Goal: Task Accomplishment & Management: Manage account settings

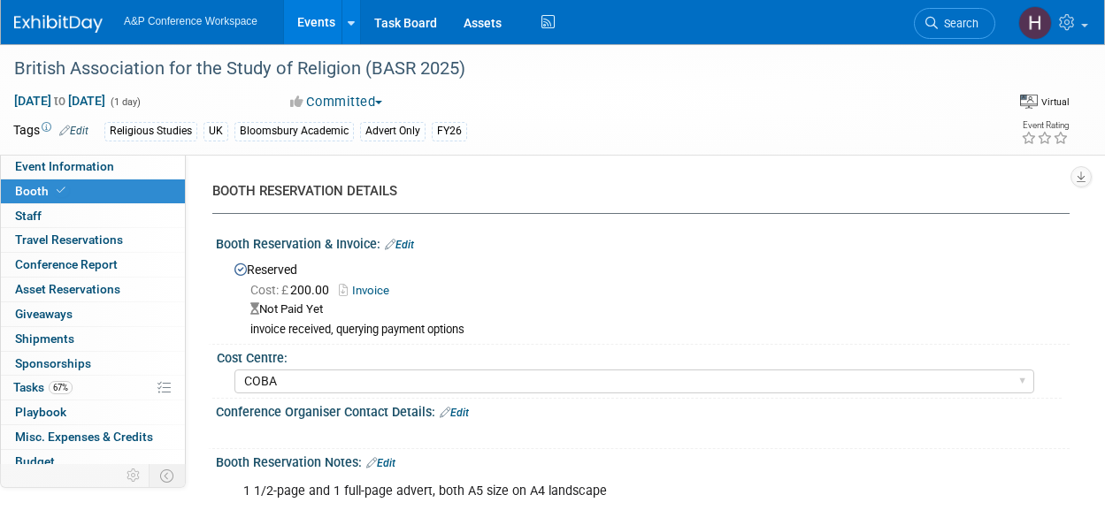
select select "COBA"
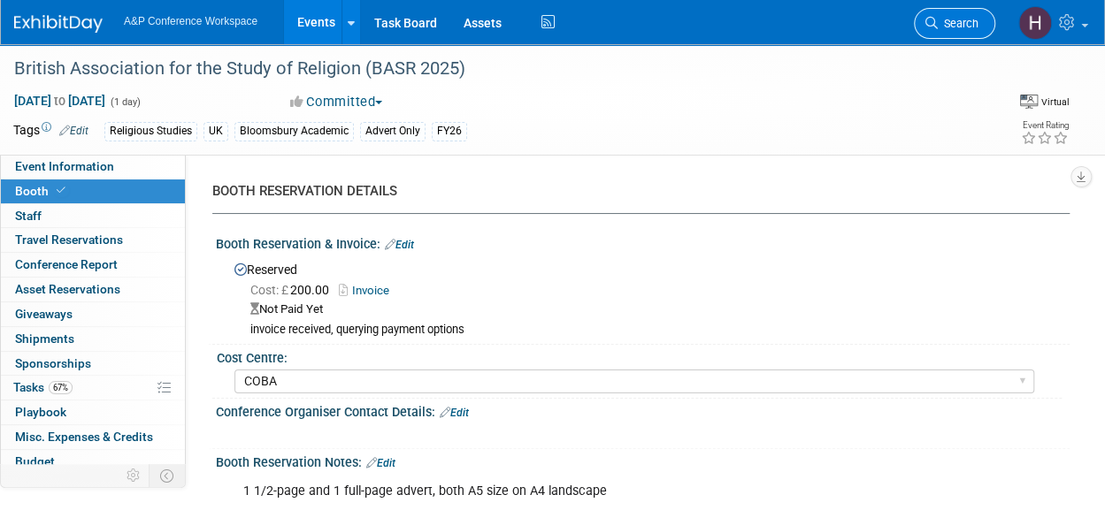
click at [957, 35] on link "Search" at bounding box center [954, 23] width 81 height 31
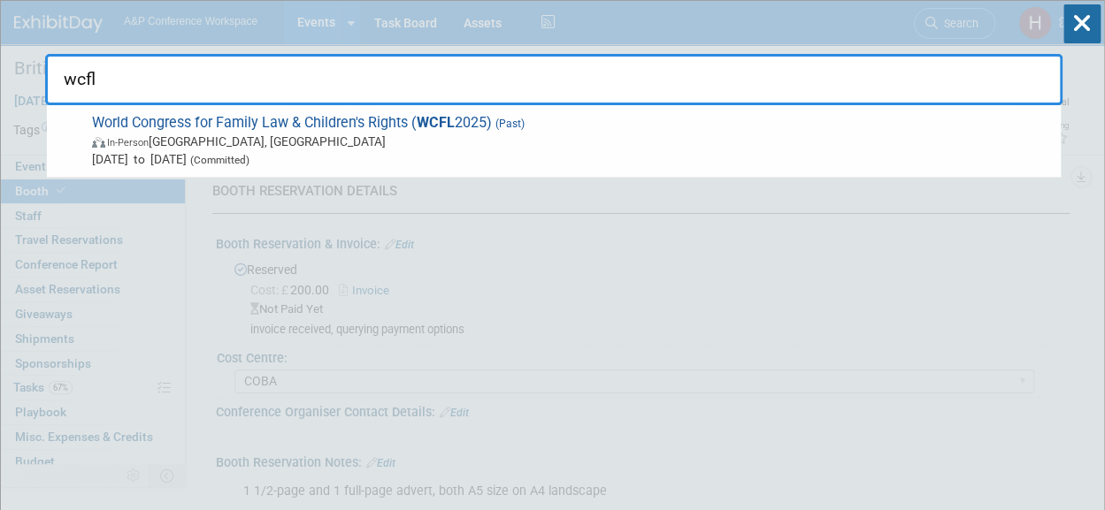
click at [863, 103] on input "wcfl" at bounding box center [553, 79] width 1017 height 51
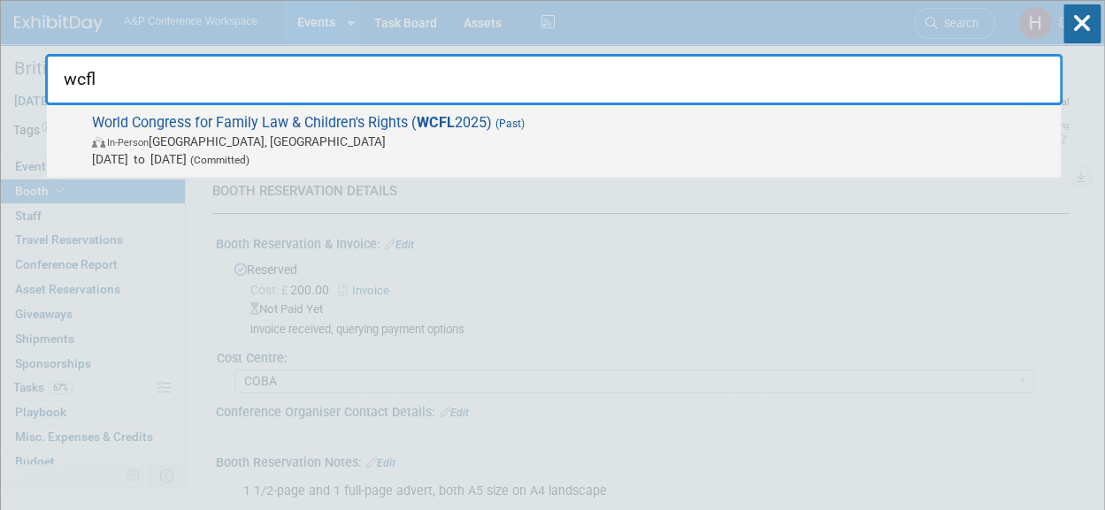
type input "wcfl"
click at [804, 123] on span "World Congress for Family Law & Children's Rights ( WCFL 2025) (Past) In-Person…" at bounding box center [569, 141] width 965 height 54
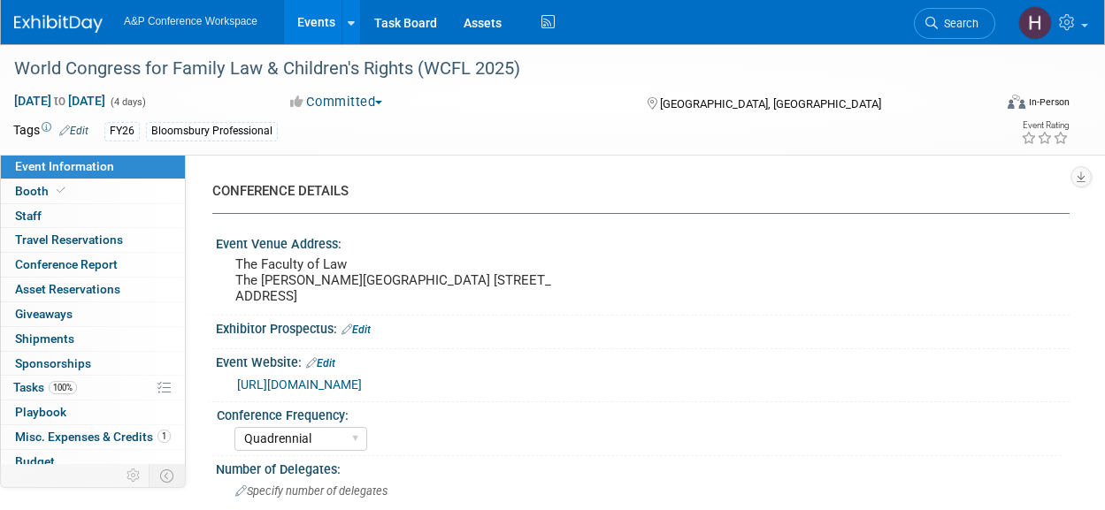
select select "Quadrennial"
select select "Level 3"
select select "Program Advert"
select select "Law"
select select "Bloomsbury Professional"
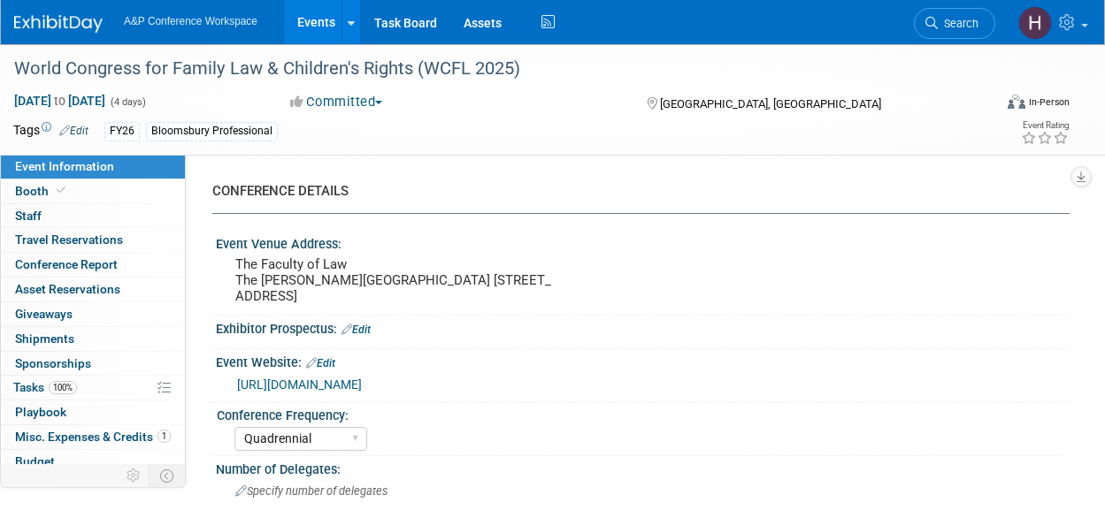
select select "[PERSON_NAME]"
select select "Brand/Subject Presence​"
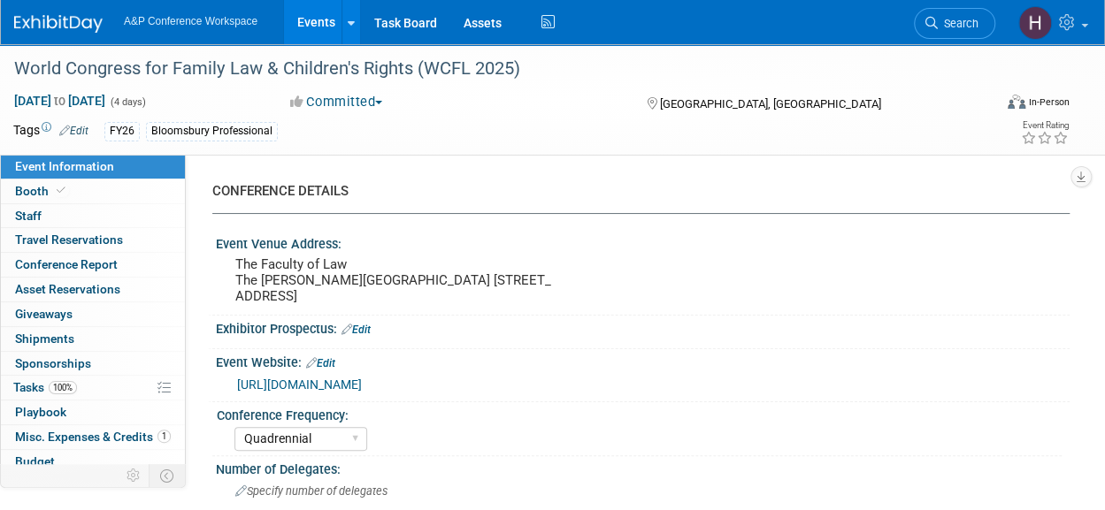
click at [42, 176] on link "Event Information" at bounding box center [93, 167] width 184 height 24
select select "Quadrennial"
select select "Level 3"
select select "Program Advert"
select select "Law"
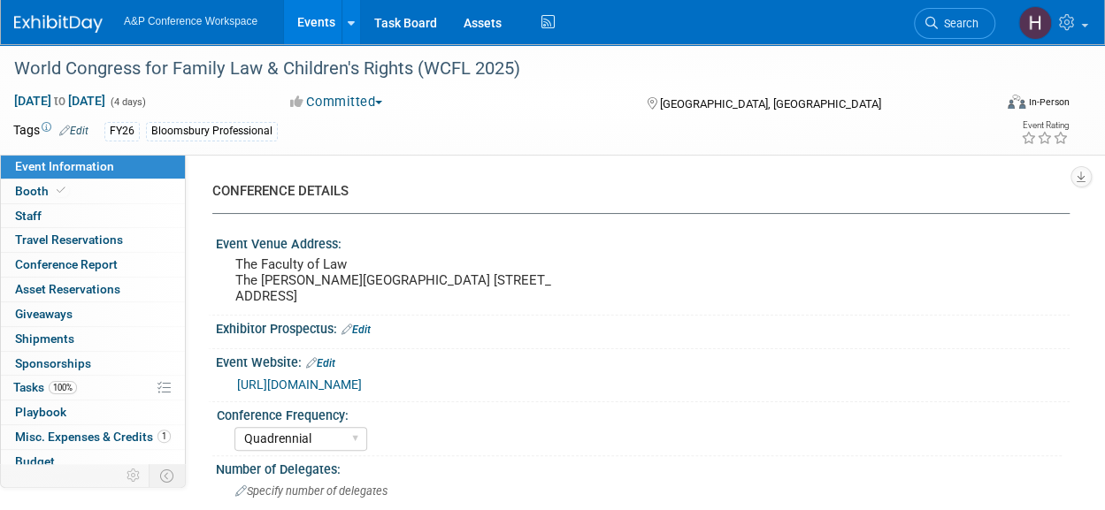
select select "Bloomsbury Professional"
select select "[PERSON_NAME]"
select select "Brand/Subject Presence​"
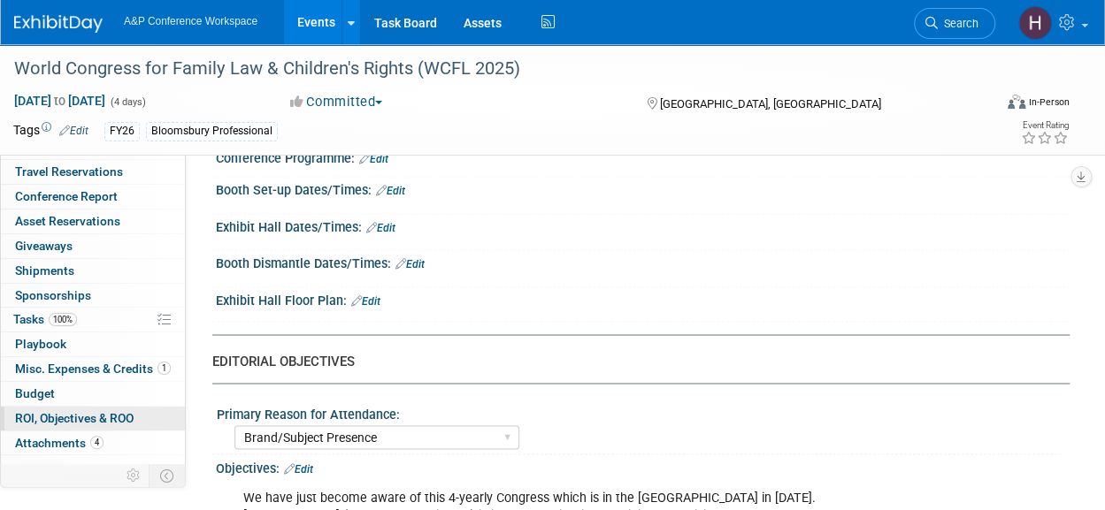
scroll to position [69, 0]
click at [45, 390] on span "Budget" at bounding box center [35, 393] width 40 height 14
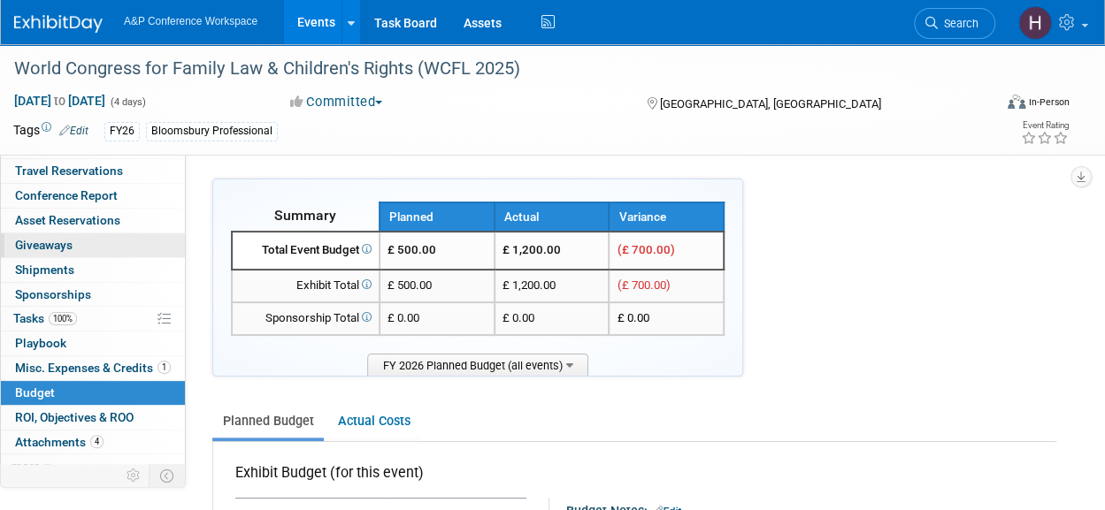
scroll to position [0, 0]
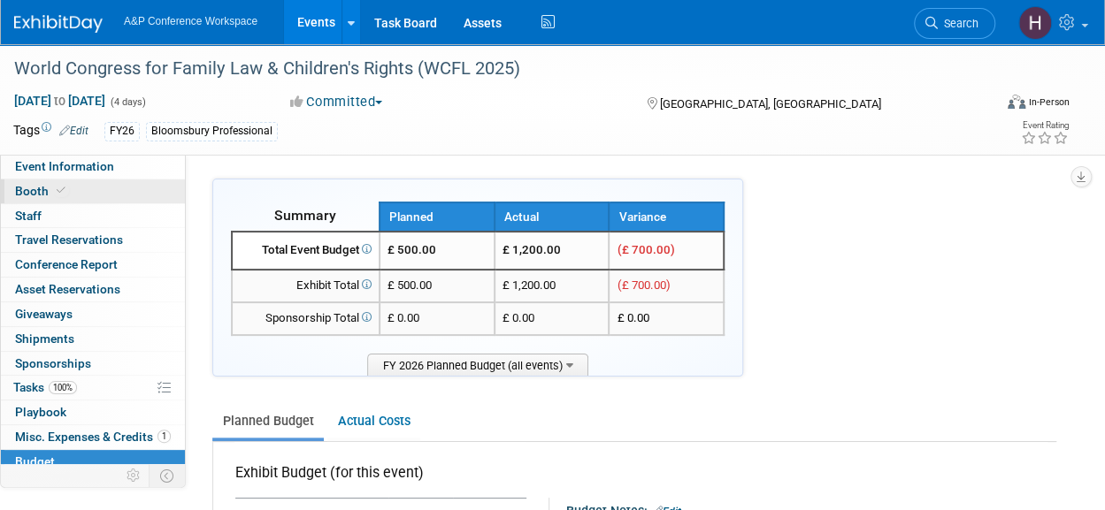
click at [60, 186] on icon at bounding box center [61, 191] width 9 height 10
select select "BPTL"
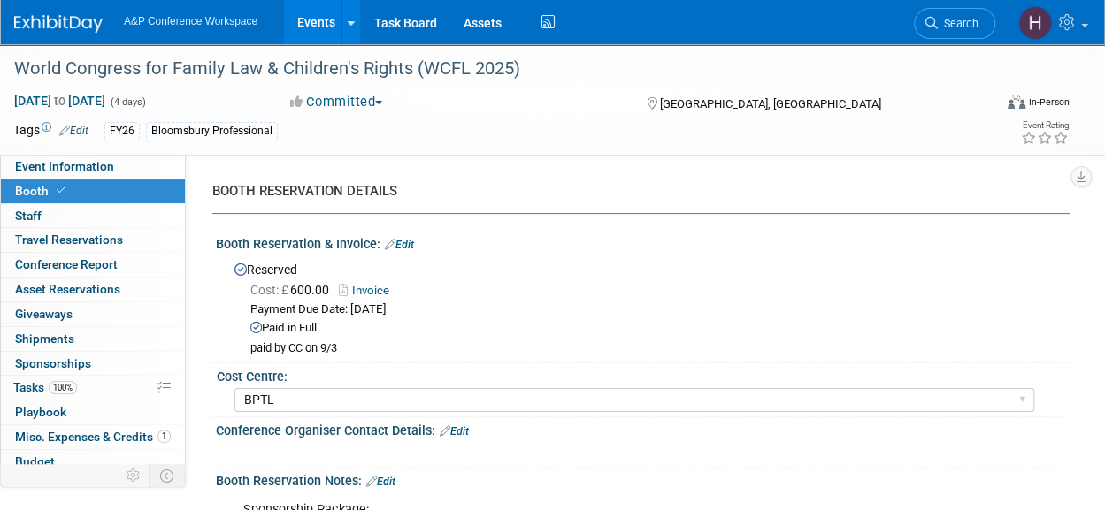
click at [375, 293] on link "Invoice" at bounding box center [368, 290] width 59 height 13
click at [962, 13] on link "Search" at bounding box center [954, 23] width 81 height 31
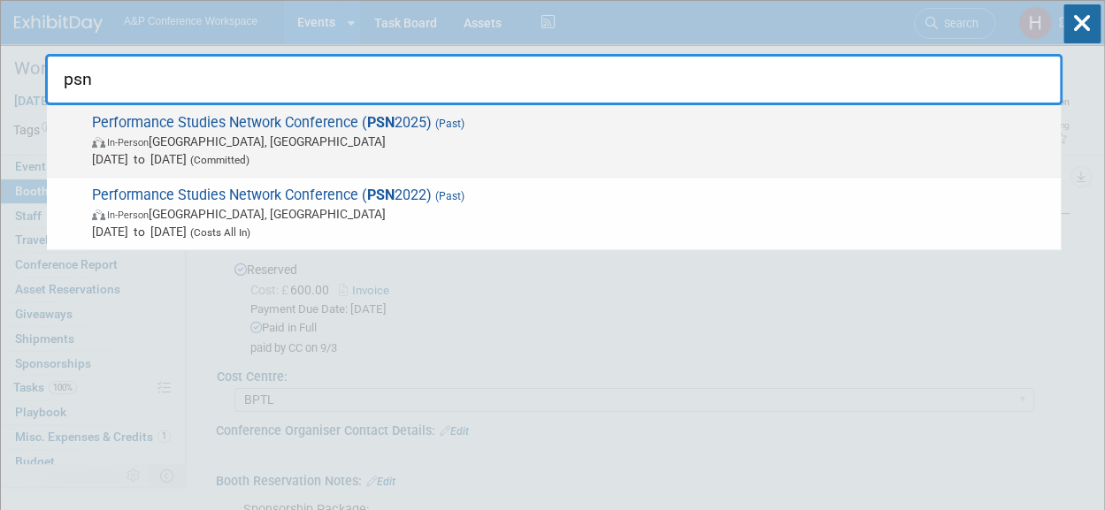
type input "psn"
click at [747, 154] on span "Jul 10, 2025 to Jul 13, 2025 (Committed)" at bounding box center [572, 159] width 960 height 18
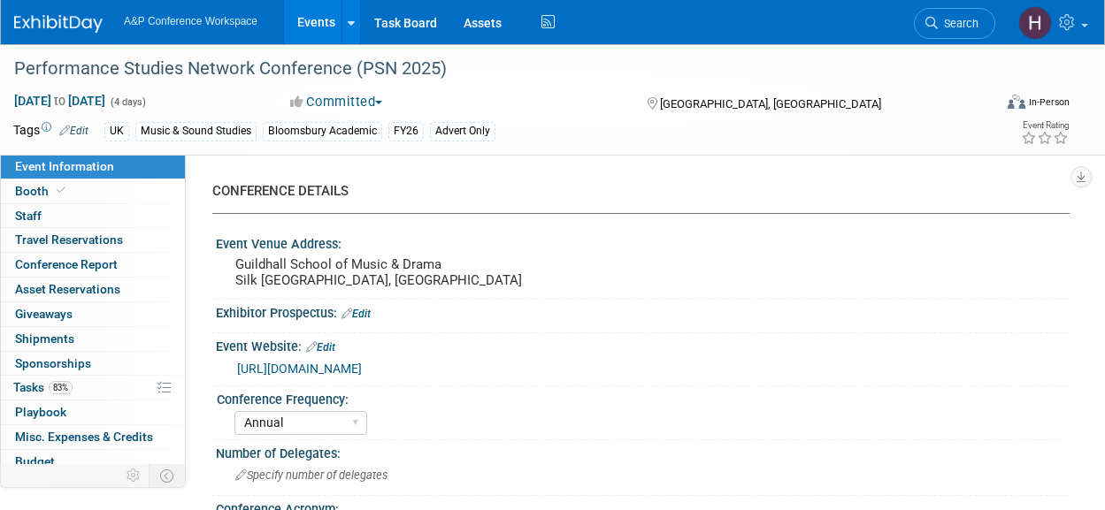
select select "Annual"
select select "Level 3"
select select "Program Advert"
select select "Music & Sound Studies"
select select "Bloomsbury Academic"
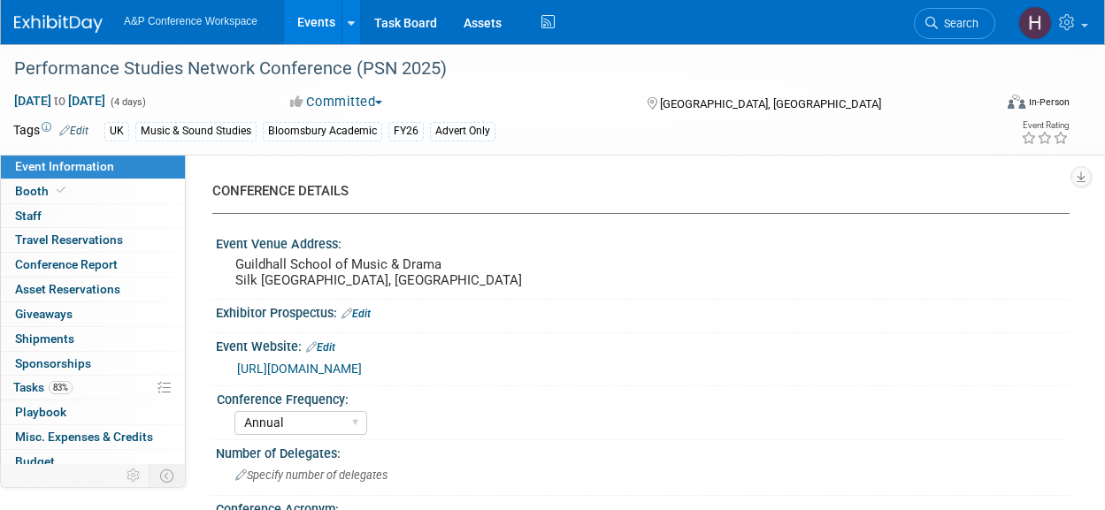
select select "[PERSON_NAME]"
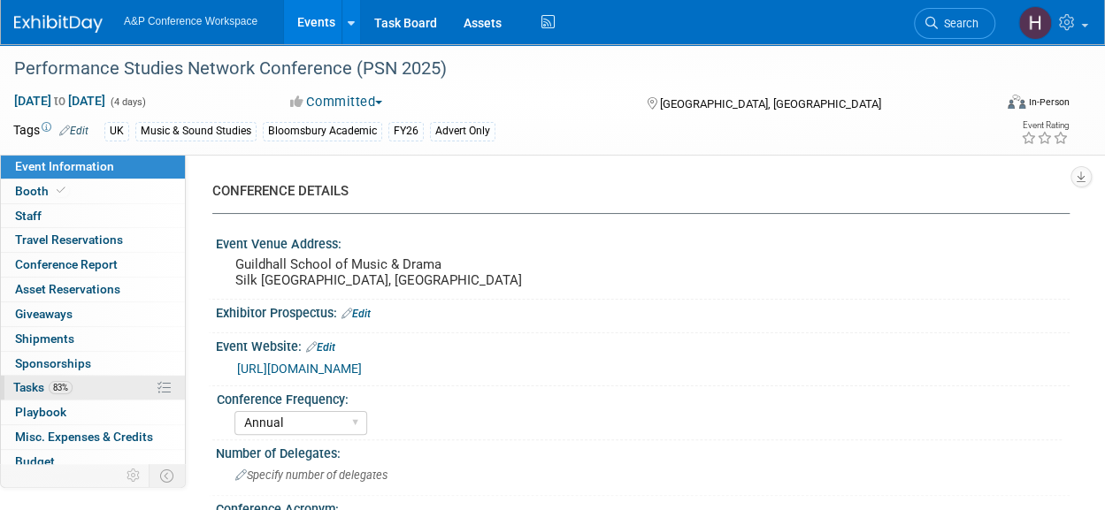
click at [94, 388] on link "83% Tasks 83%" at bounding box center [93, 388] width 184 height 24
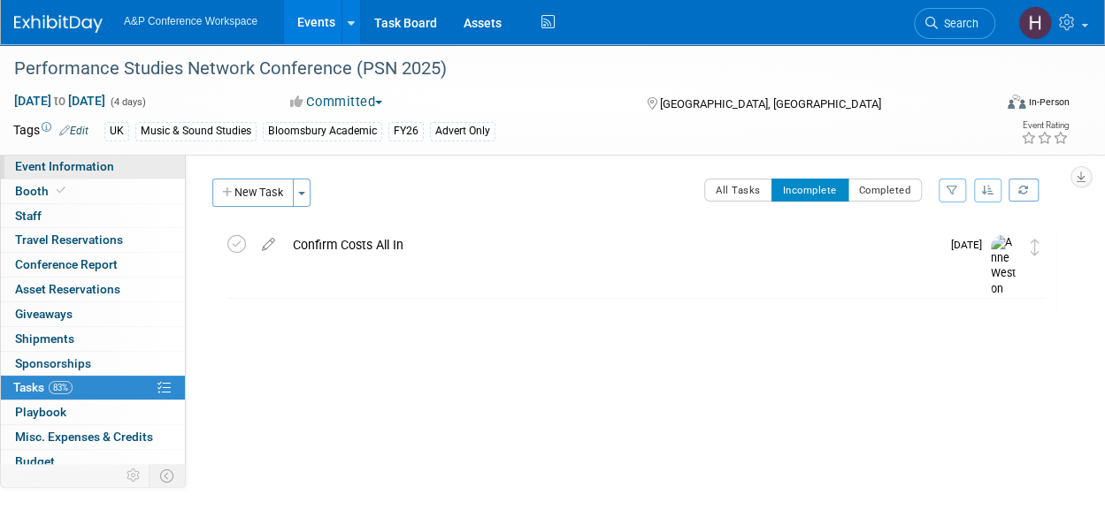
click at [92, 156] on link "Event Information" at bounding box center [93, 167] width 184 height 24
select select "Annual"
select select "Level 3"
select select "Program Advert"
select select "Music & Sound Studies"
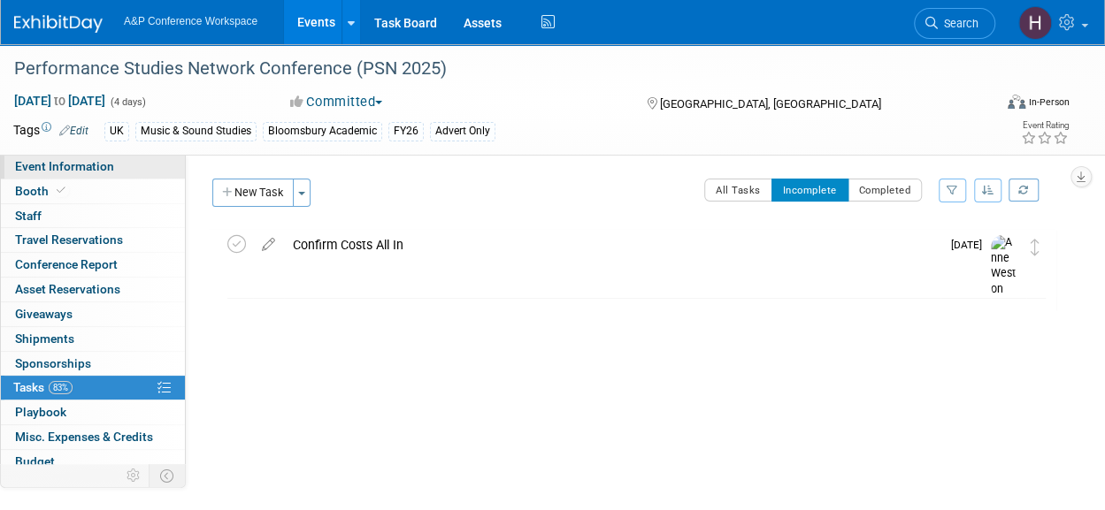
select select "Bloomsbury Academic"
select select "[PERSON_NAME]"
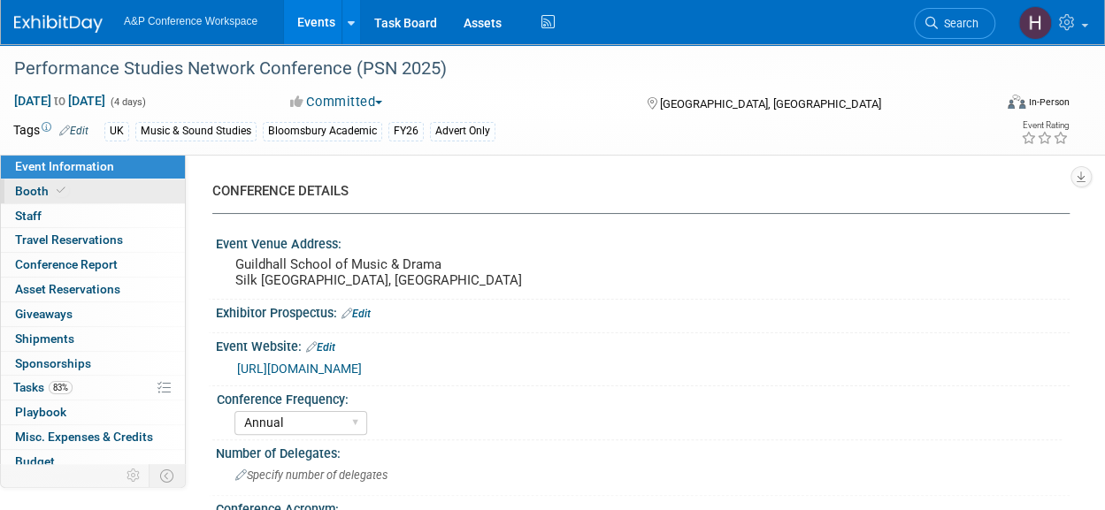
click at [53, 188] on span at bounding box center [61, 190] width 16 height 13
select select "COBA"
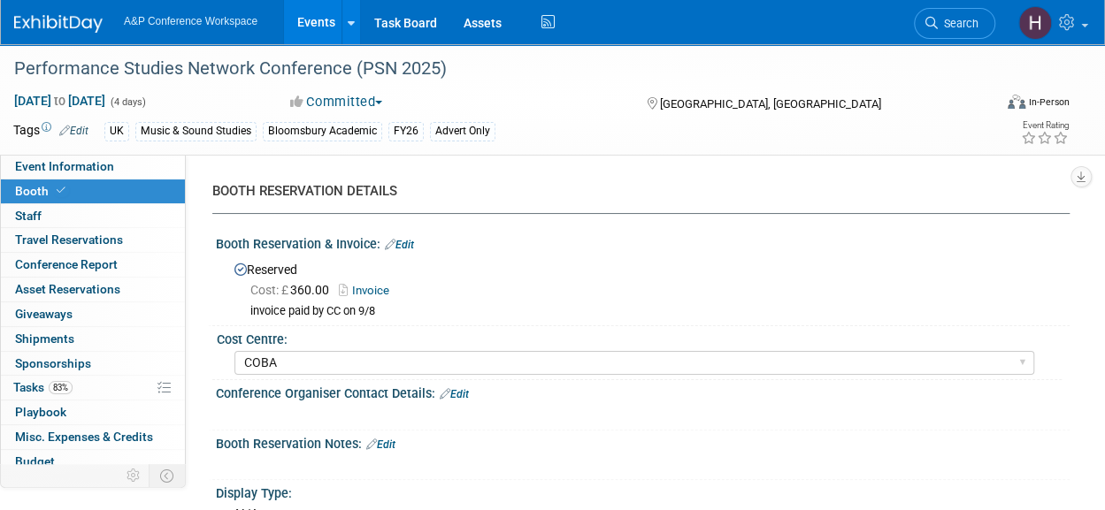
click at [375, 289] on link "Invoice" at bounding box center [368, 290] width 59 height 13
click at [66, 376] on link "83% Tasks 83%" at bounding box center [93, 388] width 184 height 24
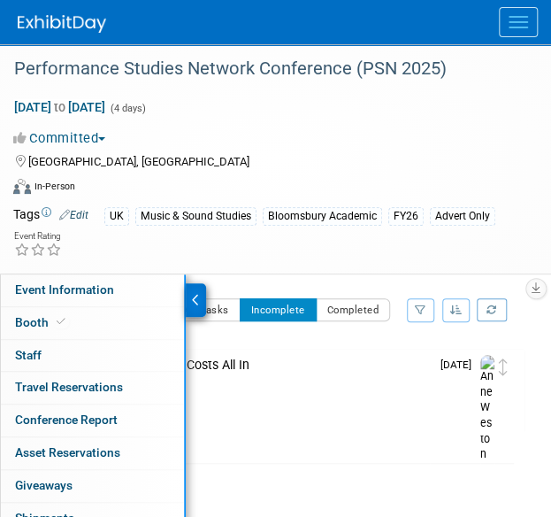
click at [500, 39] on div at bounding box center [284, 22] width 533 height 44
click at [512, 27] on span "Menu" at bounding box center [518, 28] width 19 height 2
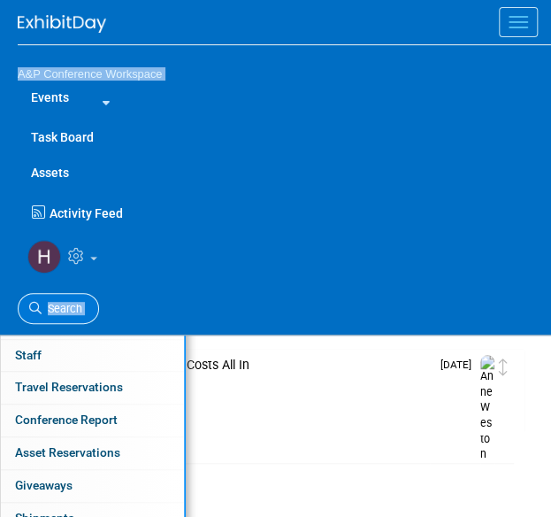
click at [64, 299] on link "Search" at bounding box center [58, 308] width 81 height 31
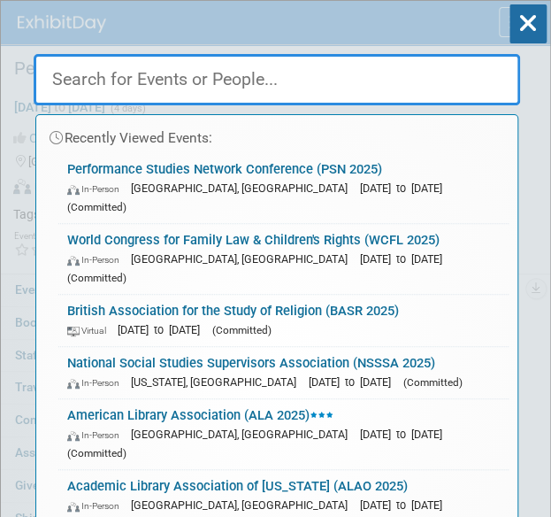
click at [103, 77] on input "text" at bounding box center [277, 79] width 486 height 51
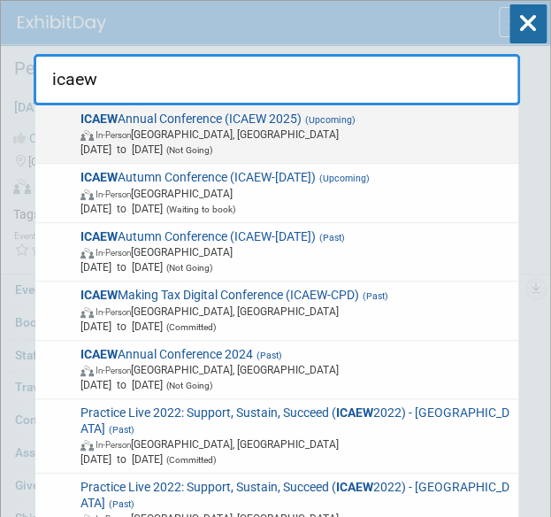
type input "icaew"
click at [119, 137] on span "In-Person" at bounding box center [113, 135] width 35 height 10
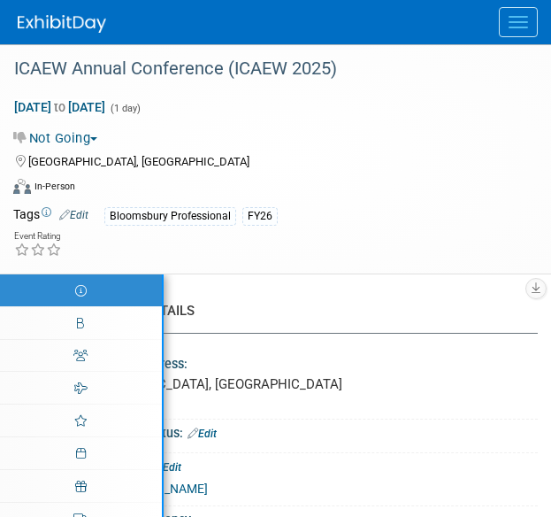
select select "Annual"
select select "Level 2"
select select "In-Person Booth"
select select "Tax & Accounting"
select select "Bloomsbury Professional"
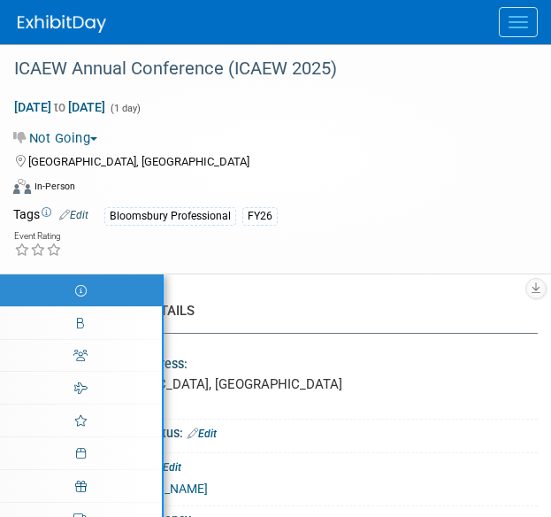
select select "[PERSON_NAME]"
select select "Networking/Commissioning"
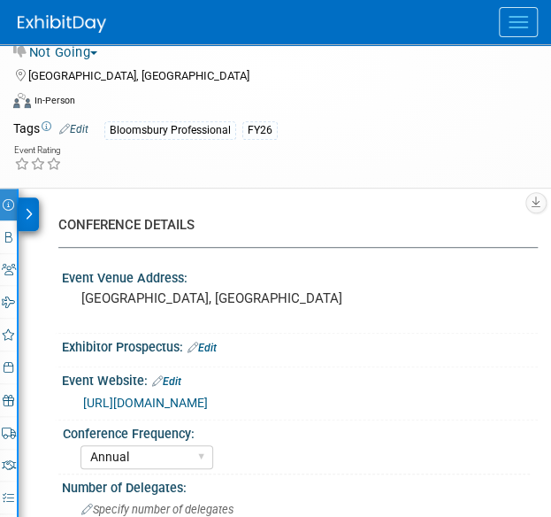
scroll to position [77, 0]
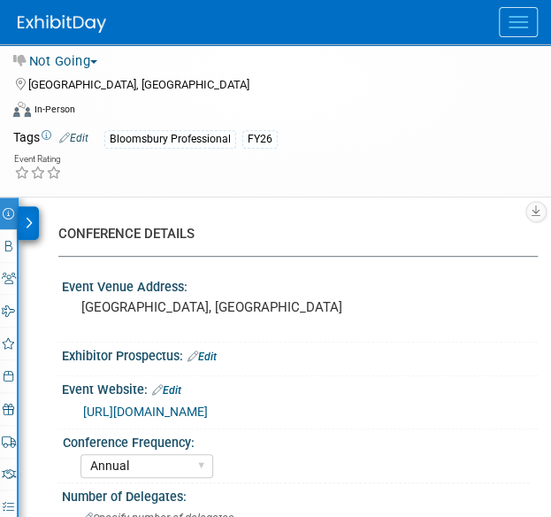
click at [513, 27] on span "Menu" at bounding box center [518, 28] width 19 height 2
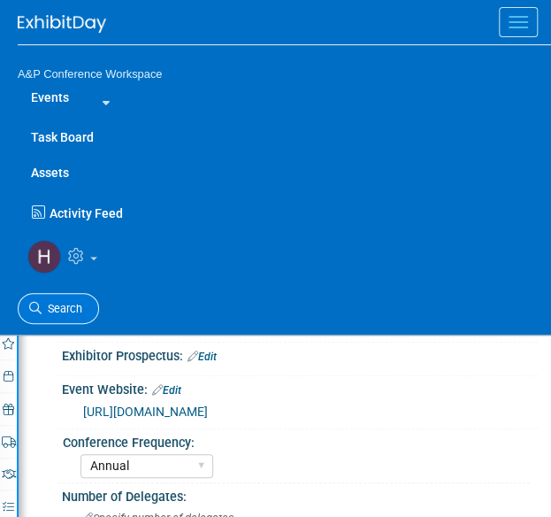
click at [72, 307] on span "Search" at bounding box center [62, 308] width 41 height 13
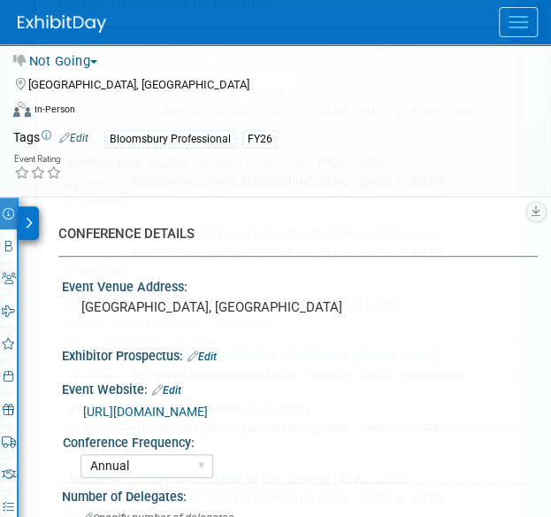
scroll to position [0, 0]
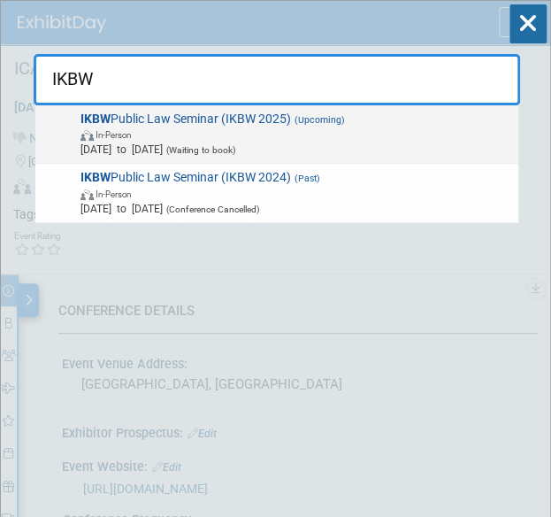
type input "IKBW"
click at [147, 139] on span "In-Person" at bounding box center [296, 133] width 432 height 15
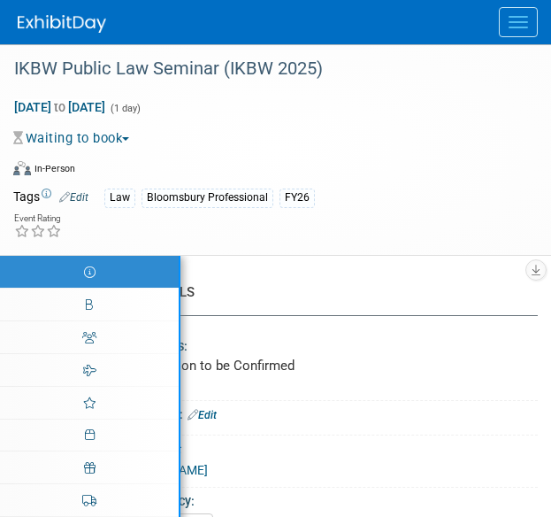
select select "Annual"
select select "Level 3"
select select "Ed Kit"
select select "Law"
select select "Bloomsbury Professional"
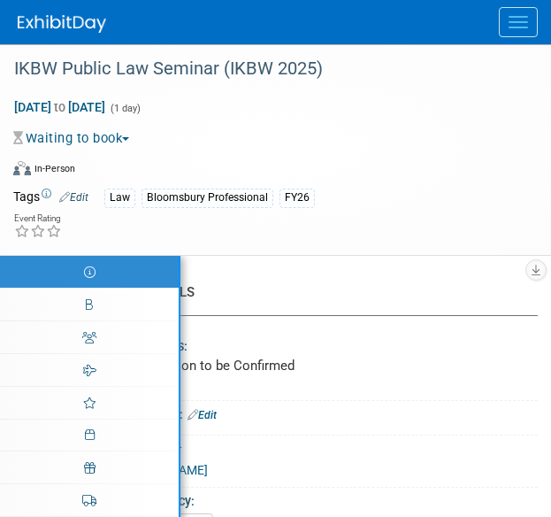
select select "[PERSON_NAME]"
select select "Networking/Commissioning"
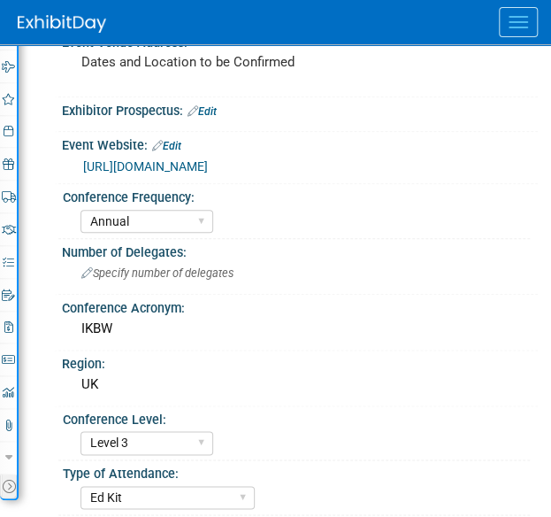
scroll to position [301, 0]
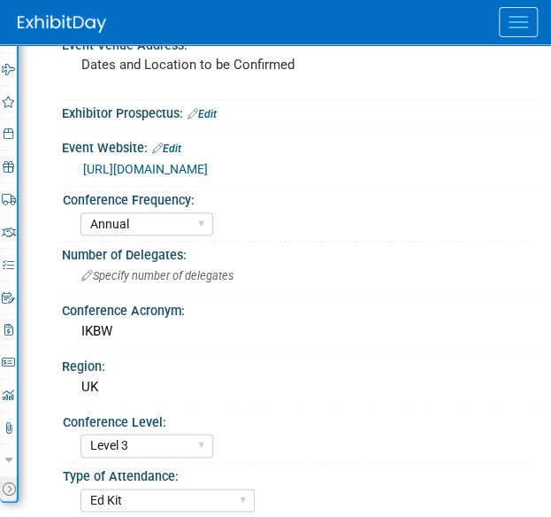
click at [145, 164] on link "[URL][DOMAIN_NAME]" at bounding box center [145, 169] width 125 height 14
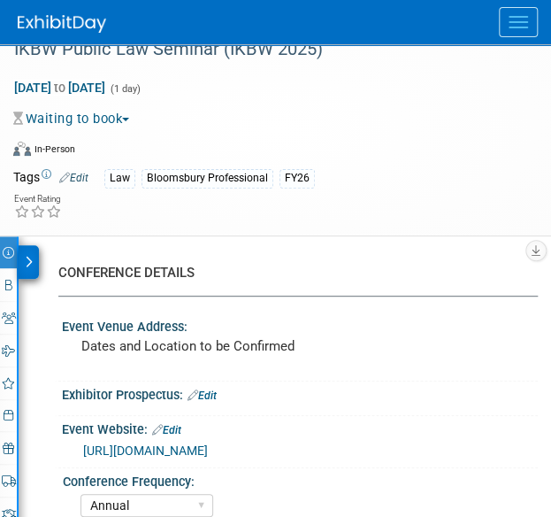
scroll to position [38, 0]
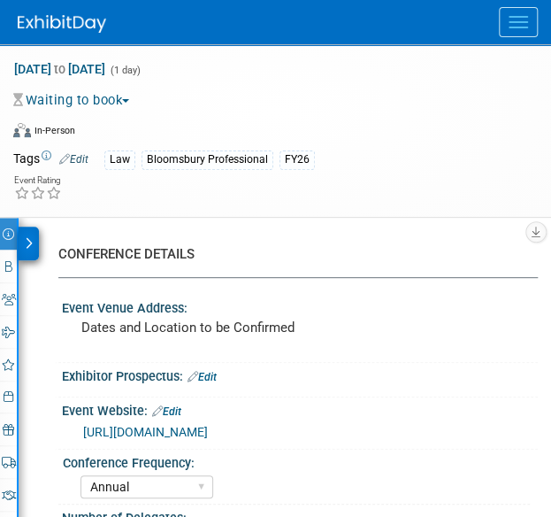
click at [103, 103] on button "Waiting to book" at bounding box center [74, 100] width 123 height 19
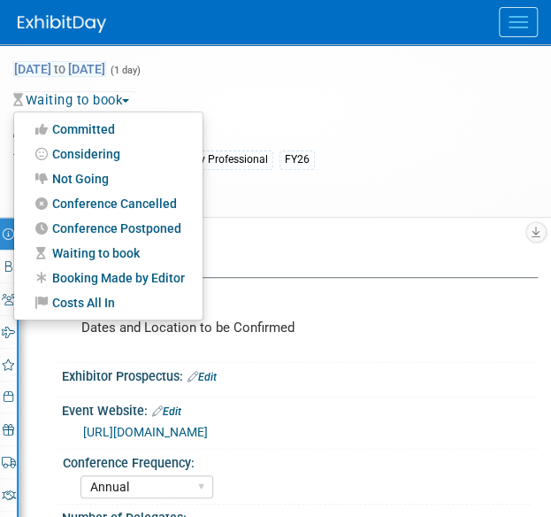
click at [71, 68] on span "[DATE] to [DATE]" at bounding box center [59, 69] width 93 height 16
type input "[DATE]"
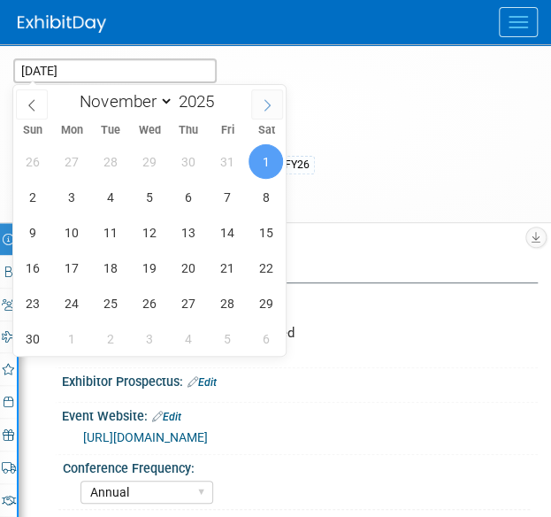
click at [271, 100] on icon at bounding box center [267, 105] width 12 height 12
select select "11"
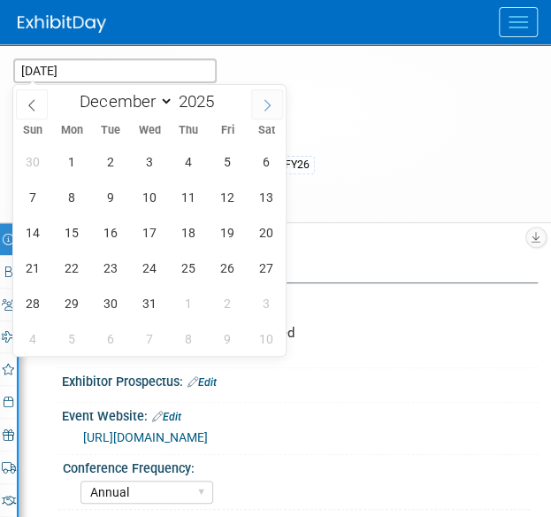
click at [271, 100] on icon at bounding box center [267, 105] width 12 height 12
type input "2026"
select select "0"
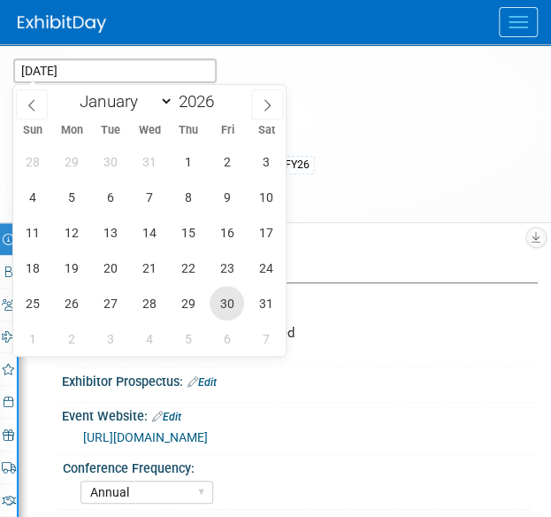
click at [226, 295] on span "30" at bounding box center [227, 303] width 34 height 34
type input "[DATE]"
click at [230, 298] on span "30" at bounding box center [227, 303] width 34 height 34
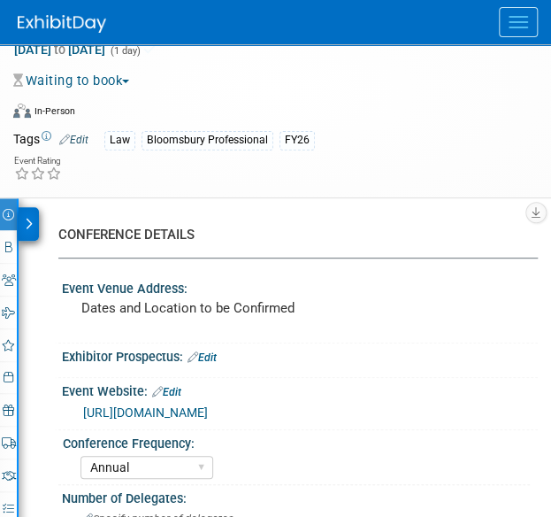
scroll to position [56, 0]
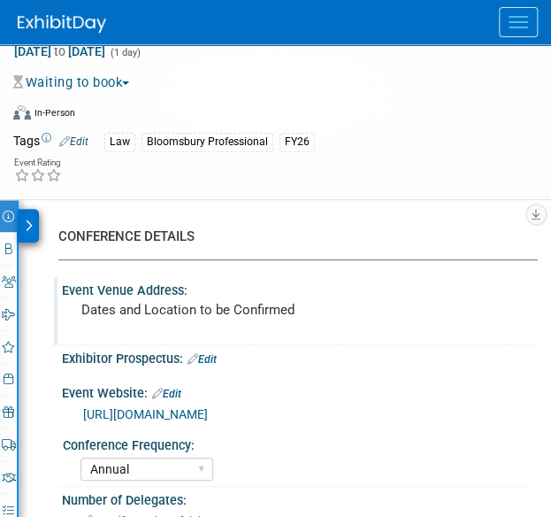
click at [172, 314] on pre "Dates and Location to be Confirmed" at bounding box center [299, 310] width 437 height 16
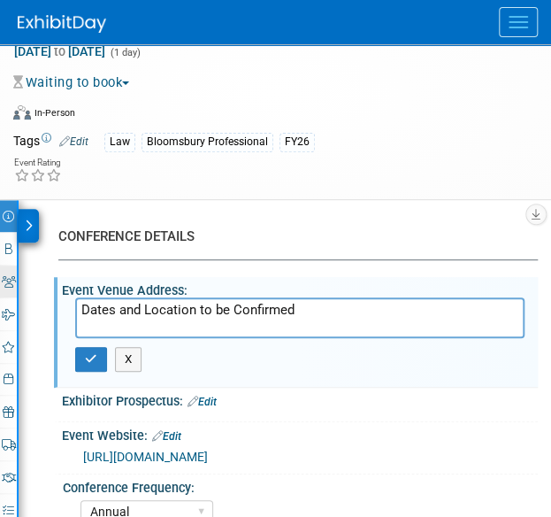
drag, startPoint x: 310, startPoint y: 306, endPoint x: 11, endPoint y: 277, distance: 301.3
type textarea "[GEOGRAPHIC_DATA], [GEOGRAPHIC_DATA]"
click at [86, 360] on icon "button" at bounding box center [91, 358] width 12 height 11
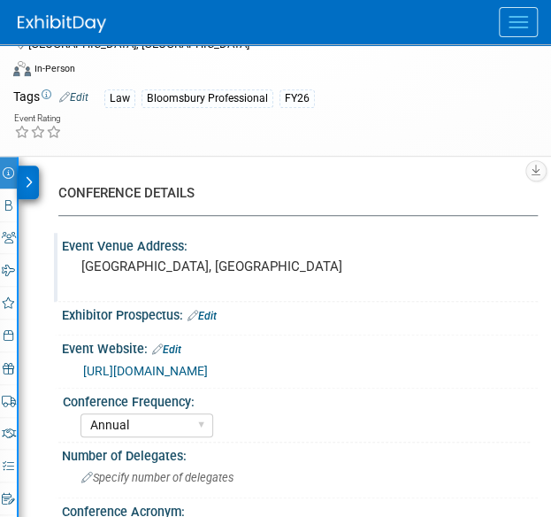
scroll to position [114, 0]
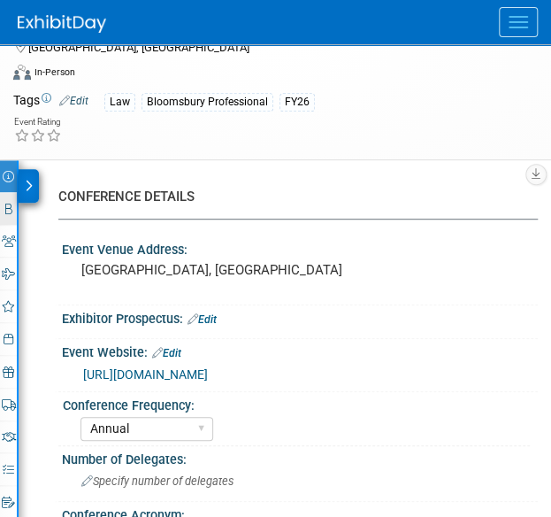
click at [15, 206] on link "Booth" at bounding box center [8, 209] width 17 height 32
select select "BPTL"
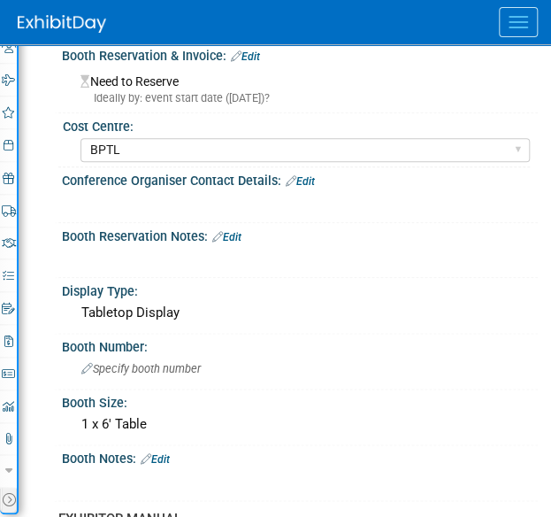
scroll to position [309, 0]
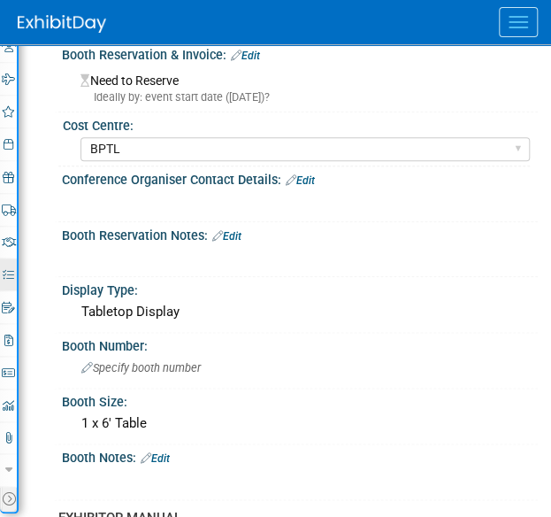
click at [10, 272] on icon at bounding box center [8, 274] width 11 height 11
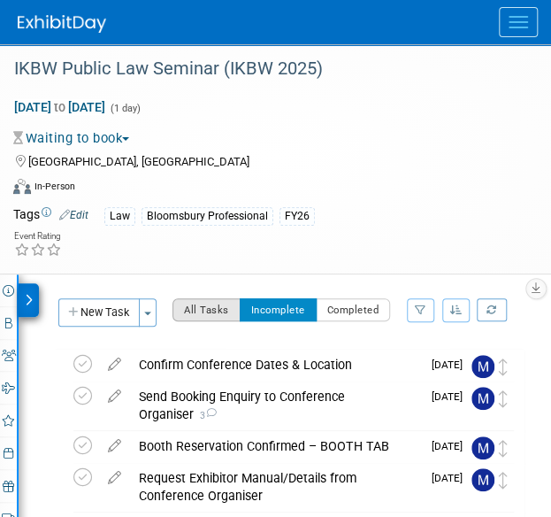
scroll to position [95, 0]
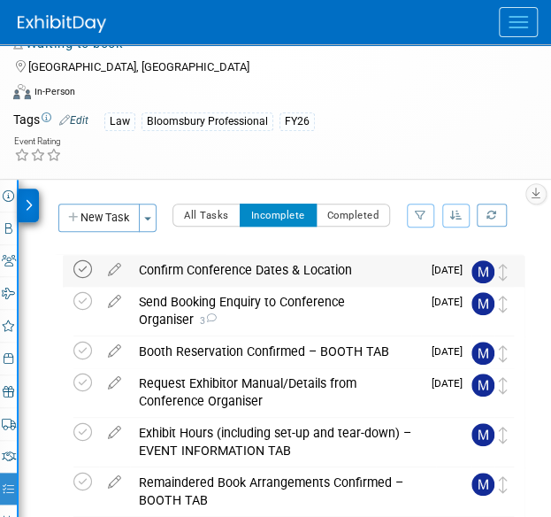
click at [81, 262] on icon at bounding box center [82, 269] width 19 height 19
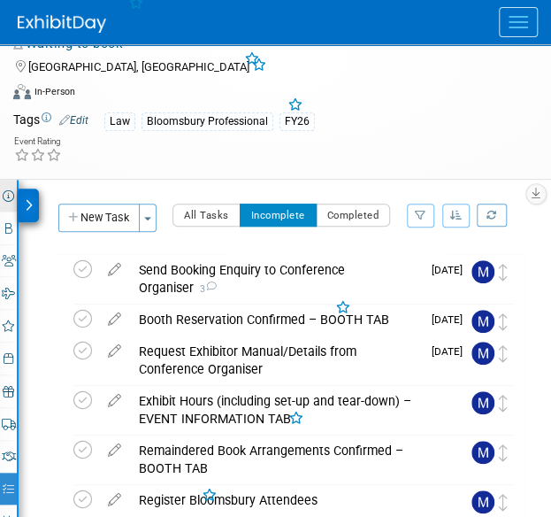
click at [2, 192] on link "Event Information" at bounding box center [8, 196] width 17 height 32
select select "Annual"
select select "Level 3"
select select "Ed Kit"
select select "Law"
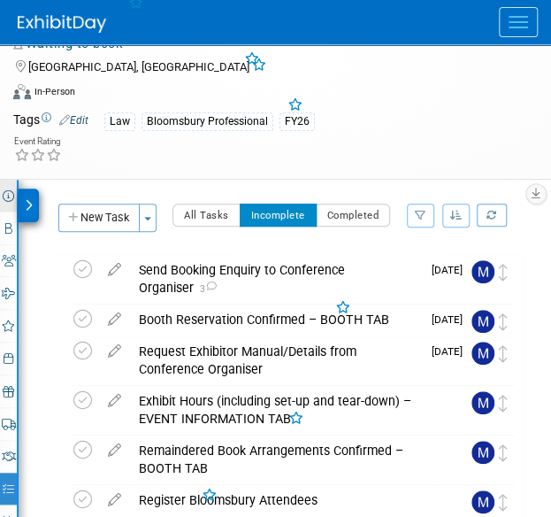
select select "Bloomsbury Professional"
select select "[PERSON_NAME]"
select select "Networking/Commissioning"
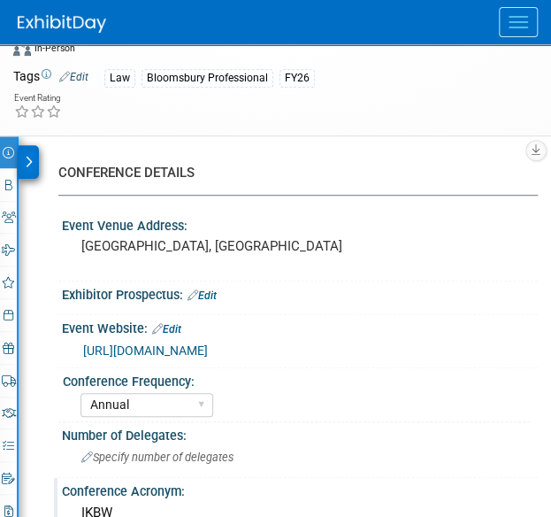
scroll to position [137, 0]
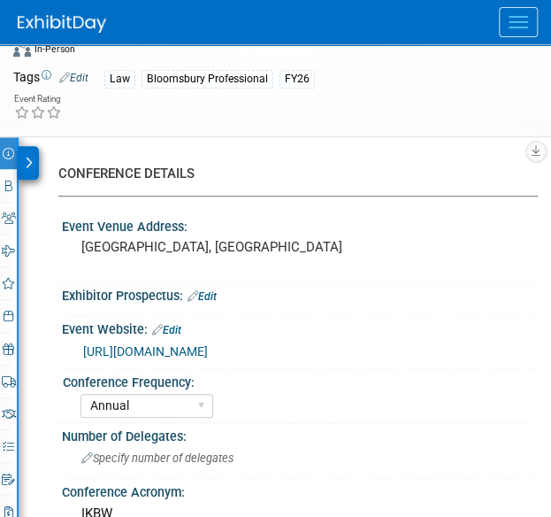
click at [171, 324] on link "Edit" at bounding box center [166, 330] width 29 height 12
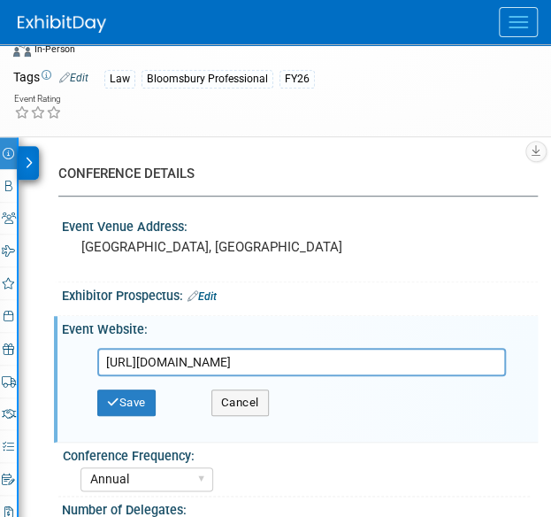
drag, startPoint x: 407, startPoint y: 354, endPoint x: 48, endPoint y: 370, distance: 359.5
type input "https://x.com/1kbwChambers/status/1851589003553710464"
click at [126, 394] on button "Save" at bounding box center [126, 402] width 58 height 27
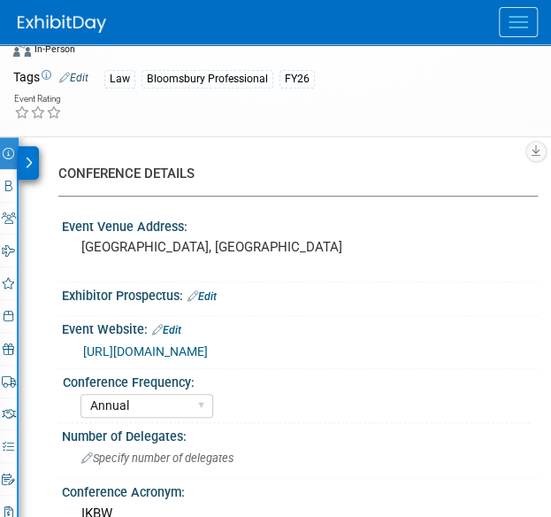
scroll to position [0, 0]
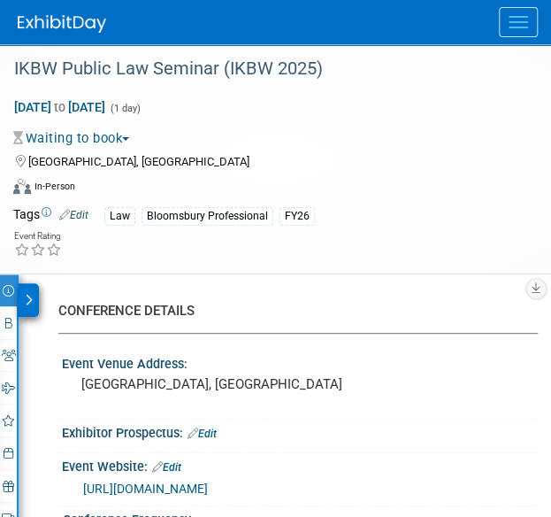
click at [504, 24] on button "Menu" at bounding box center [518, 22] width 39 height 30
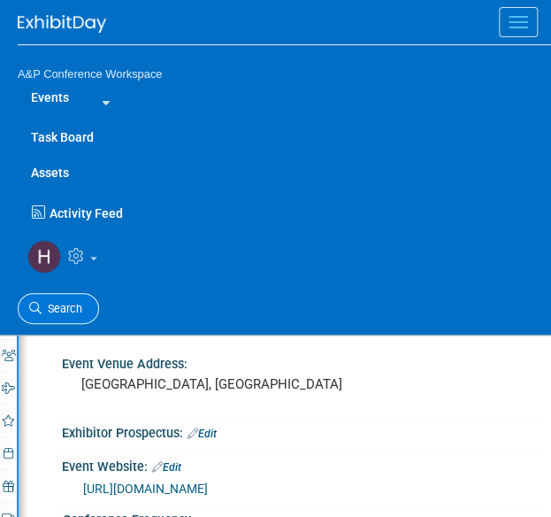
click at [78, 295] on link "Search" at bounding box center [58, 308] width 81 height 31
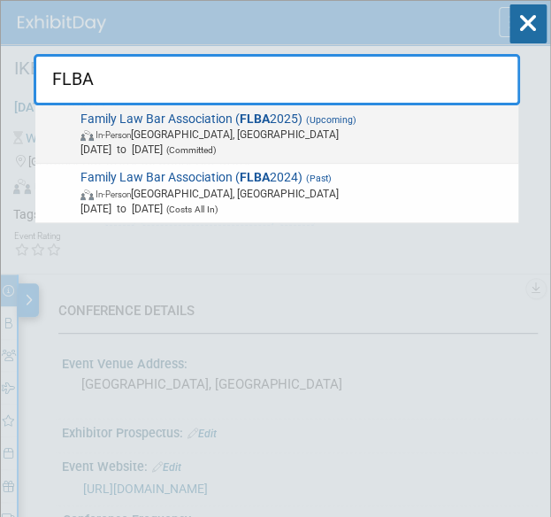
type input "FLBA"
click at [350, 142] on span "Nov 1, 2025 to Nov 1, 2025 (Committed)" at bounding box center [296, 149] width 432 height 15
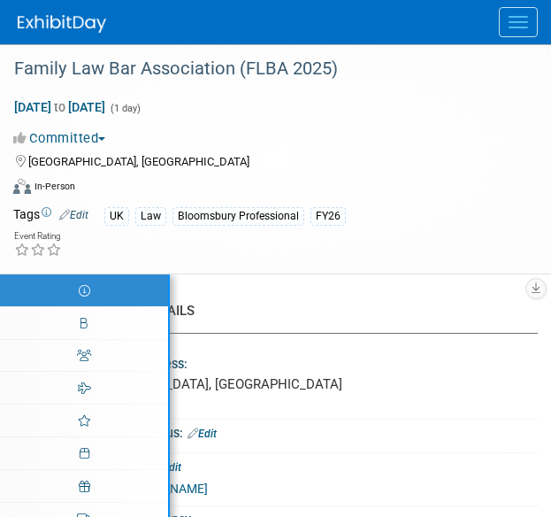
select select "Annual"
select select "Level 2"
select select "In-Person Booth"
select select "Law"
select select "Bloomsbury Professional"
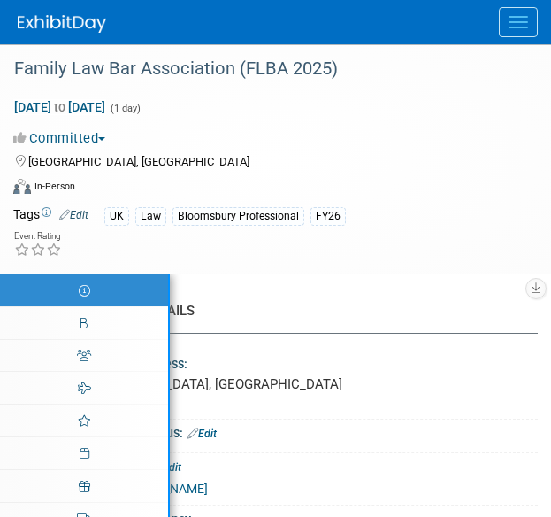
select select "[PERSON_NAME]"
select select "Networking/Commissioning"
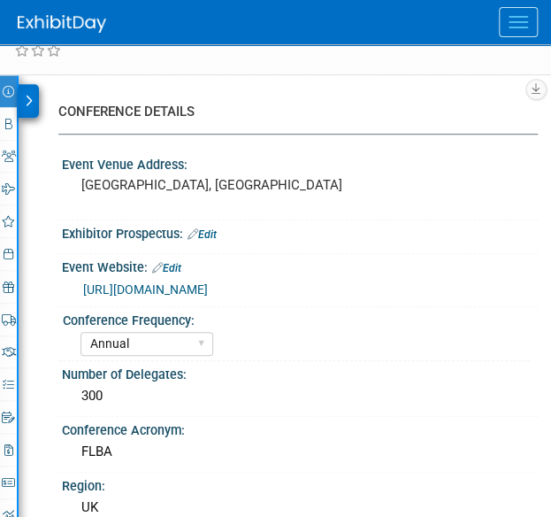
scroll to position [214, 0]
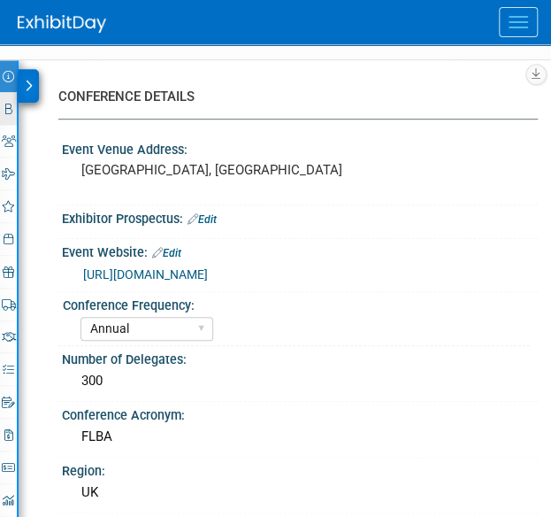
click at [11, 106] on icon at bounding box center [8, 108] width 7 height 11
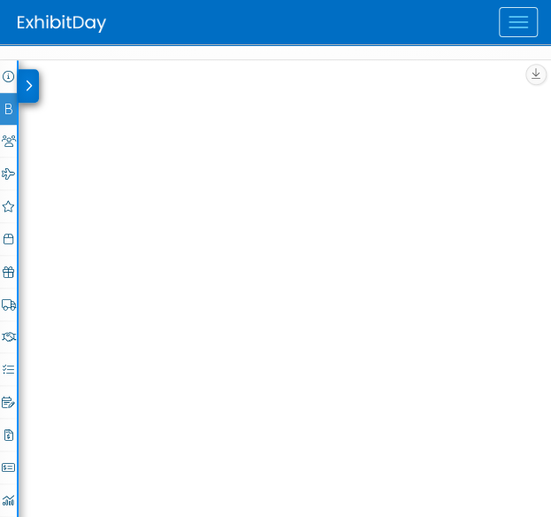
select select "BPTL"
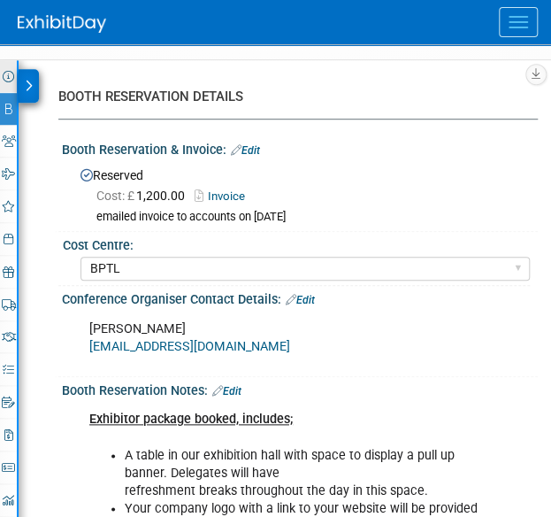
click at [4, 79] on icon at bounding box center [8, 76] width 11 height 11
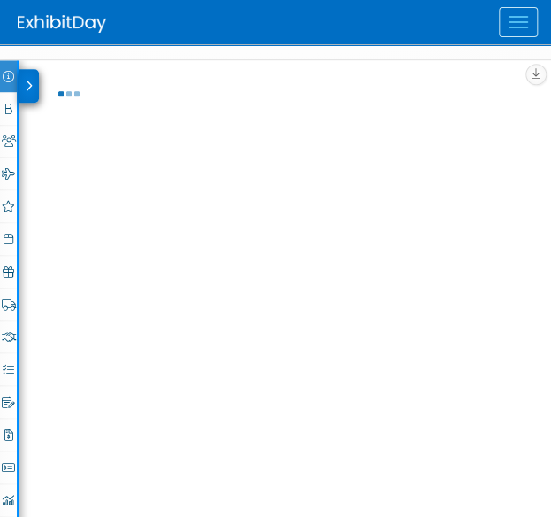
select select "Annual"
select select "Level 2"
select select "In-Person Booth"
select select "Law"
select select "Bloomsbury Professional"
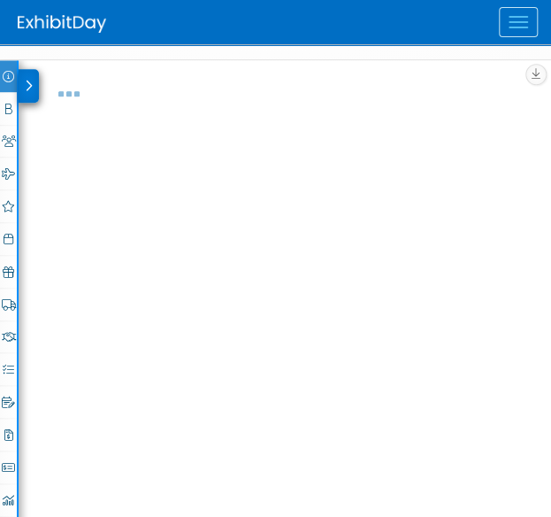
select select "[PERSON_NAME]"
select select "Networking/Commissioning"
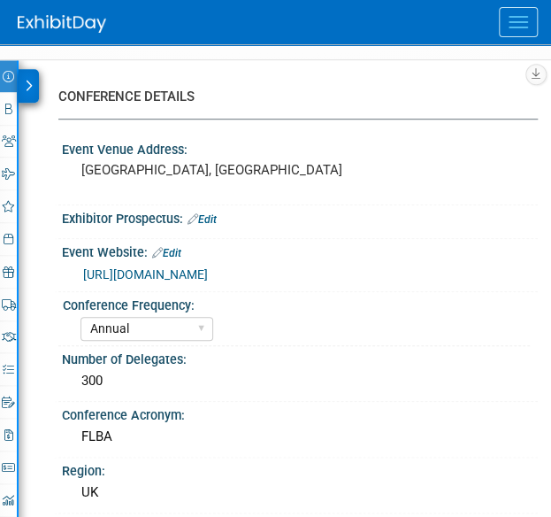
scroll to position [203, 0]
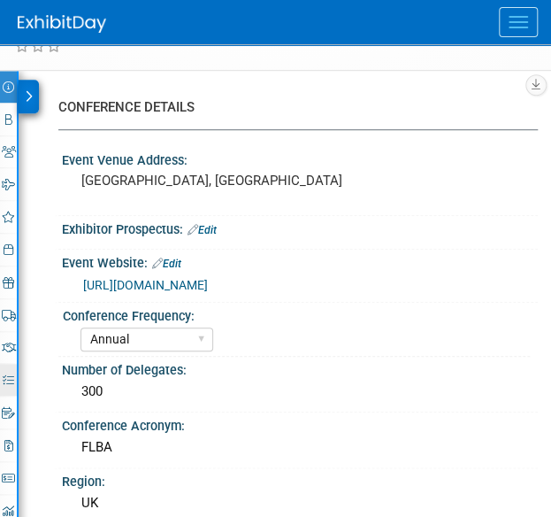
click at [7, 379] on icon at bounding box center [8, 379] width 11 height 11
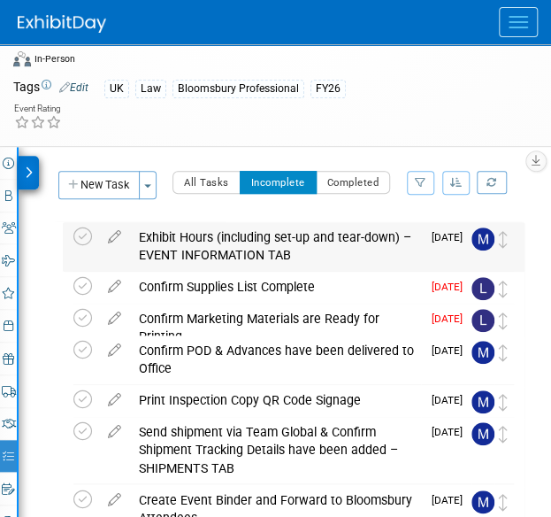
scroll to position [125, 0]
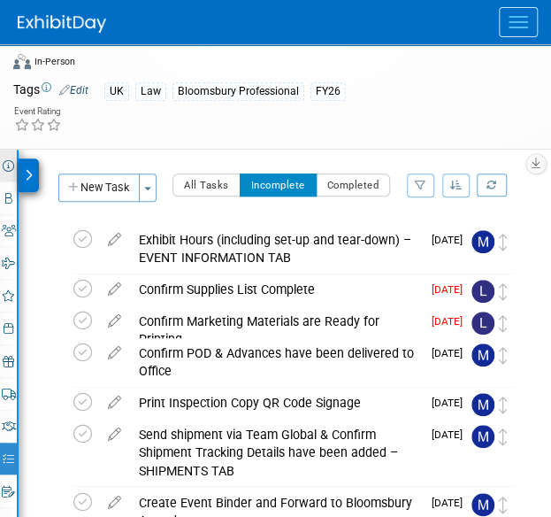
click at [10, 160] on icon at bounding box center [8, 165] width 11 height 11
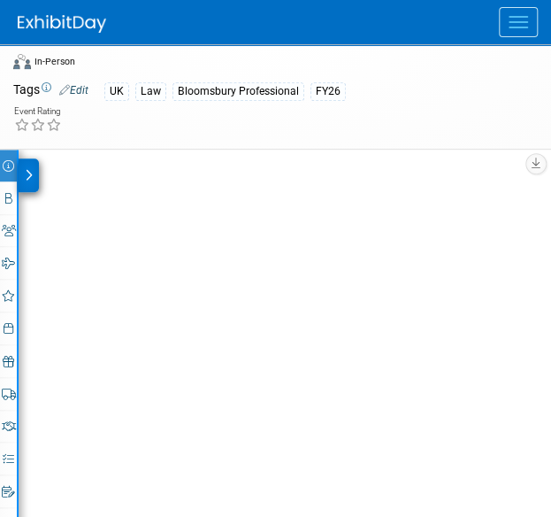
select select "Annual"
select select "Level 2"
select select "In-Person Booth"
select select "Law"
select select "Bloomsbury Professional"
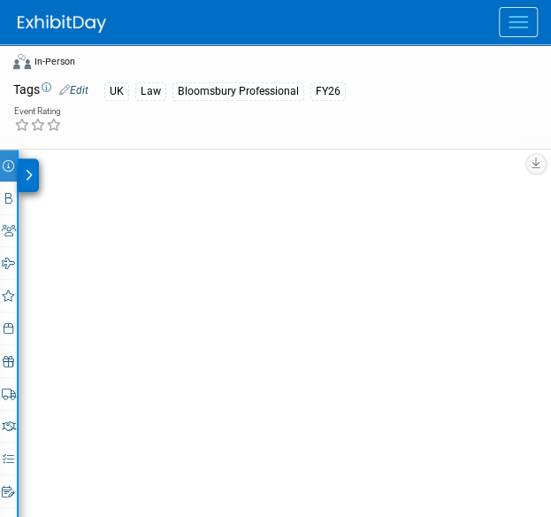
select select "[PERSON_NAME]"
select select "Networking/Commissioning"
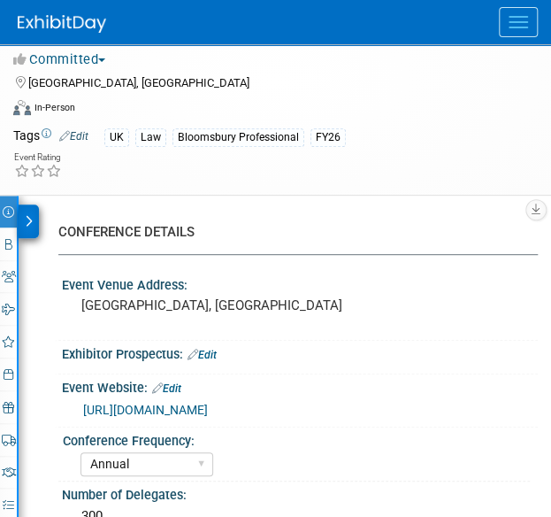
scroll to position [0, 0]
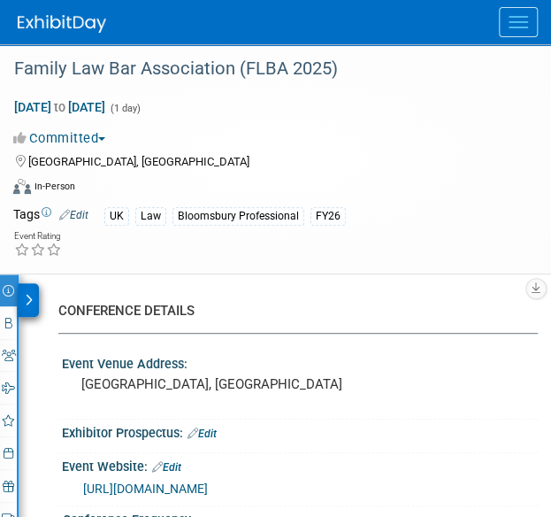
click at [391, 194] on div "Virtual In-Person Hybrid <img src="https://www.exhibitday.com/Images/Format-Vir…" at bounding box center [264, 189] width 502 height 27
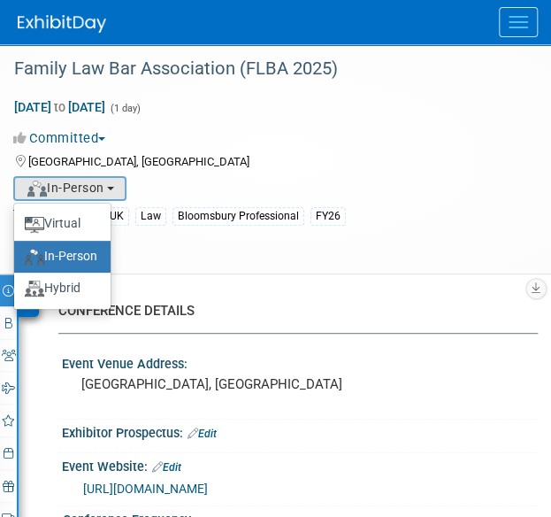
click at [509, 31] on button "Menu" at bounding box center [518, 22] width 39 height 30
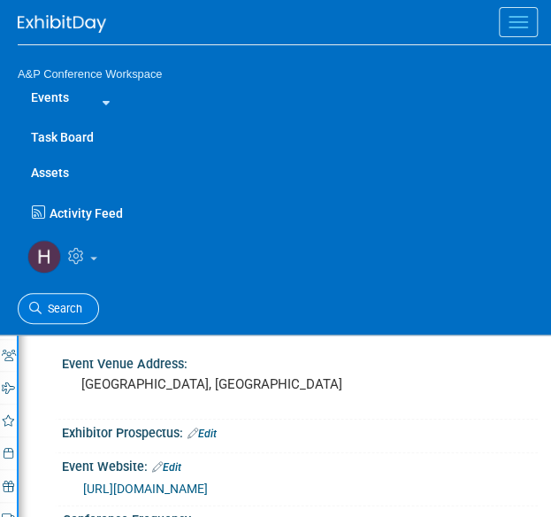
click at [42, 299] on link "Search" at bounding box center [58, 308] width 81 height 31
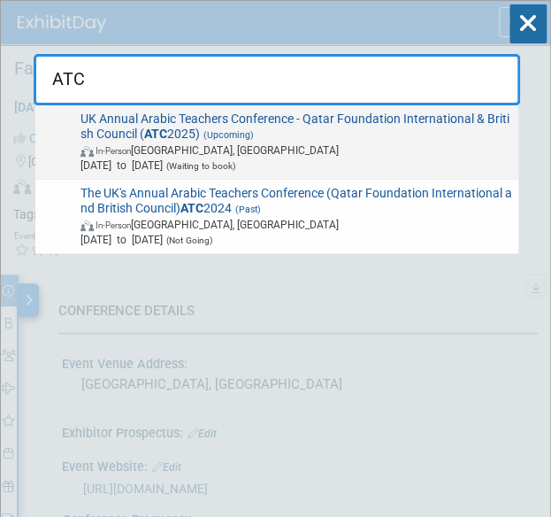
type input "ATC"
click at [150, 156] on span "In-Person London, United Kingdom" at bounding box center [296, 149] width 432 height 15
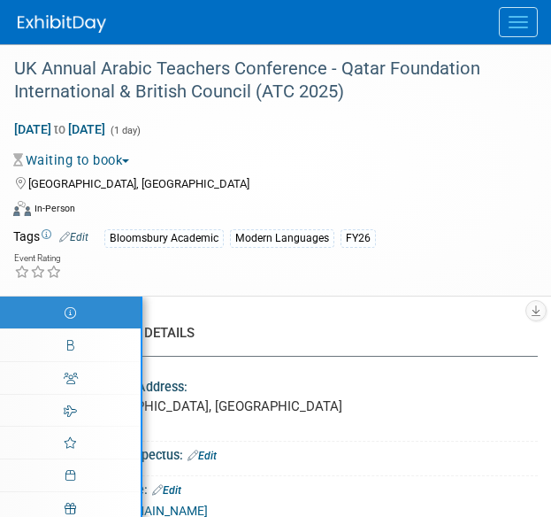
select select "Annual"
select select "Level 2"
select select "In-Person Booth"
select select "Modern Languages"
select select "Bloomsbury Academic"
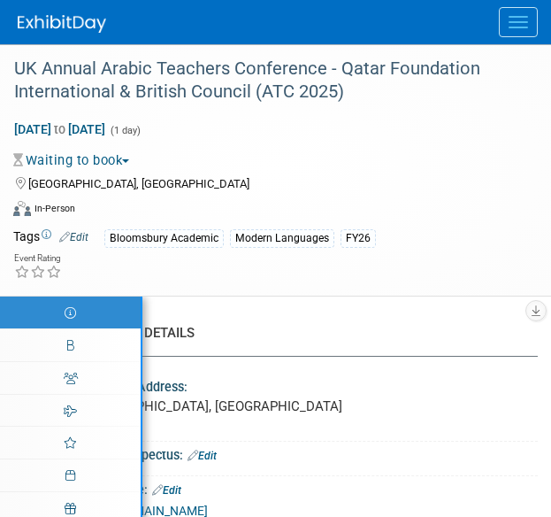
select select "[PERSON_NAME]"
select select "Brand/Subject Presence​"
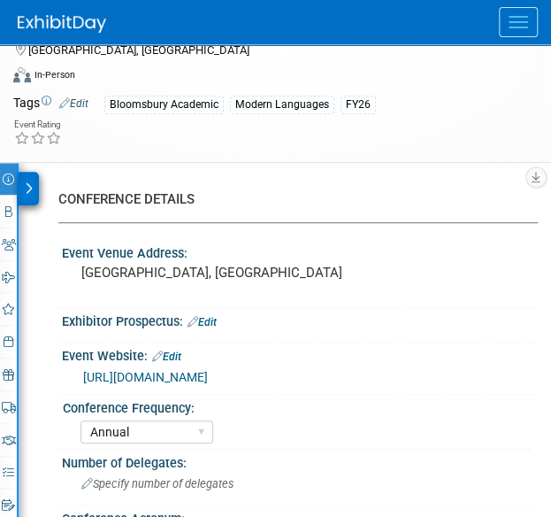
scroll to position [131, 0]
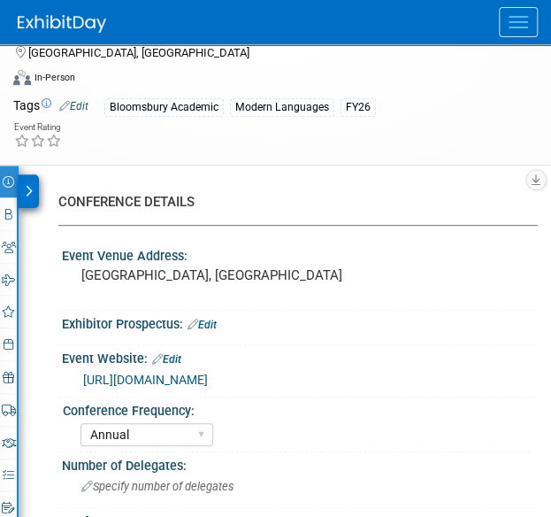
click at [517, 22] on span "Menu" at bounding box center [518, 22] width 19 height 2
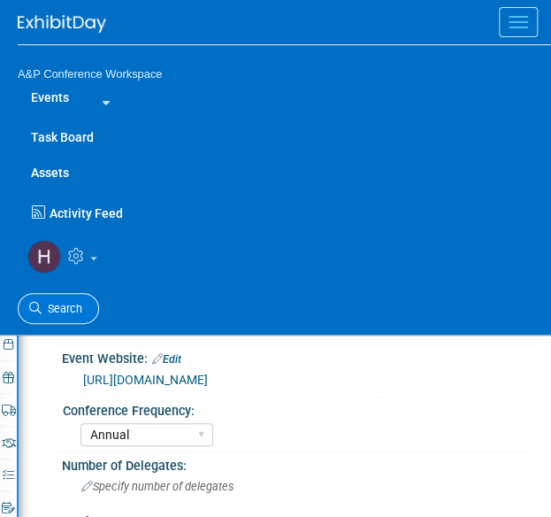
click at [67, 316] on link "Search" at bounding box center [58, 308] width 81 height 31
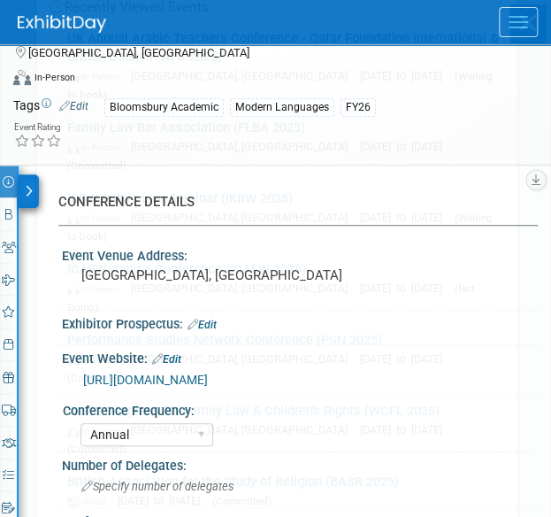
scroll to position [0, 0]
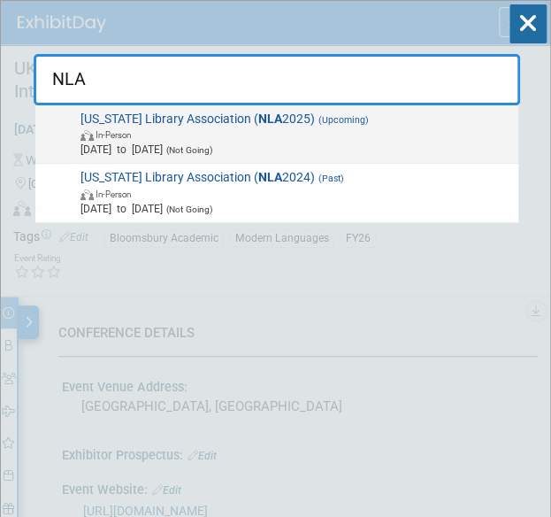
type input "NLA"
click at [159, 132] on span "In-Person" at bounding box center [296, 133] width 432 height 15
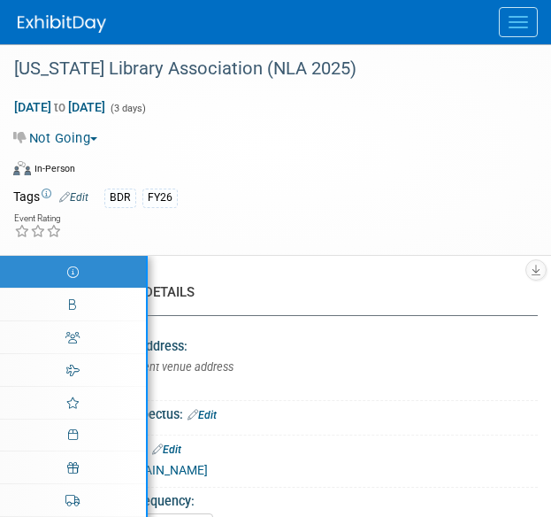
select select "Annual"
select select "Level 2"
select select "In-Person Booth"
select select "Schools"
select select "Bloomsbury Digital Resources"
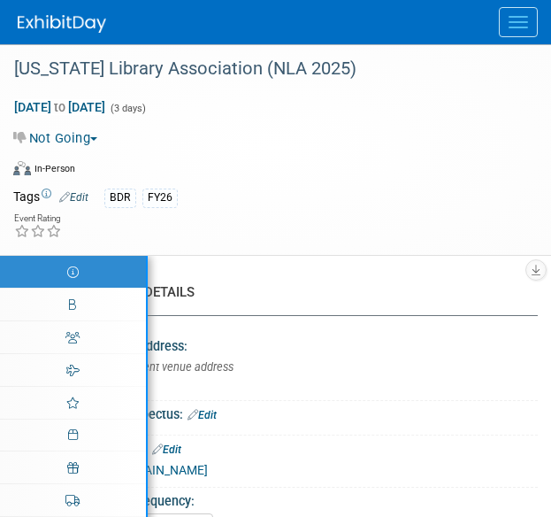
select select "[PERSON_NAME]"
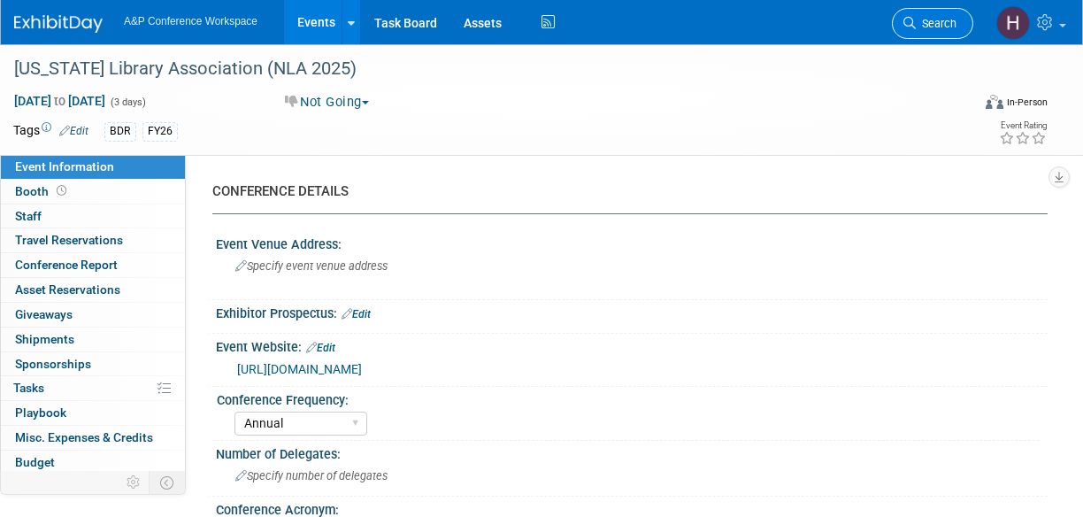
click at [550, 34] on link "Search" at bounding box center [932, 23] width 81 height 31
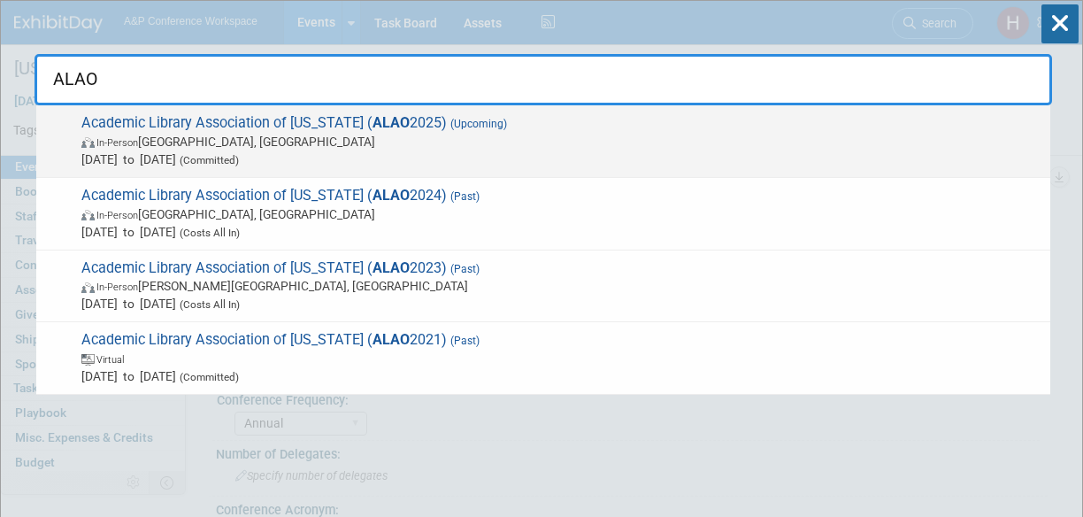
type input "ALAO"
click at [550, 135] on span "In-Person [GEOGRAPHIC_DATA], [GEOGRAPHIC_DATA]" at bounding box center [561, 142] width 960 height 18
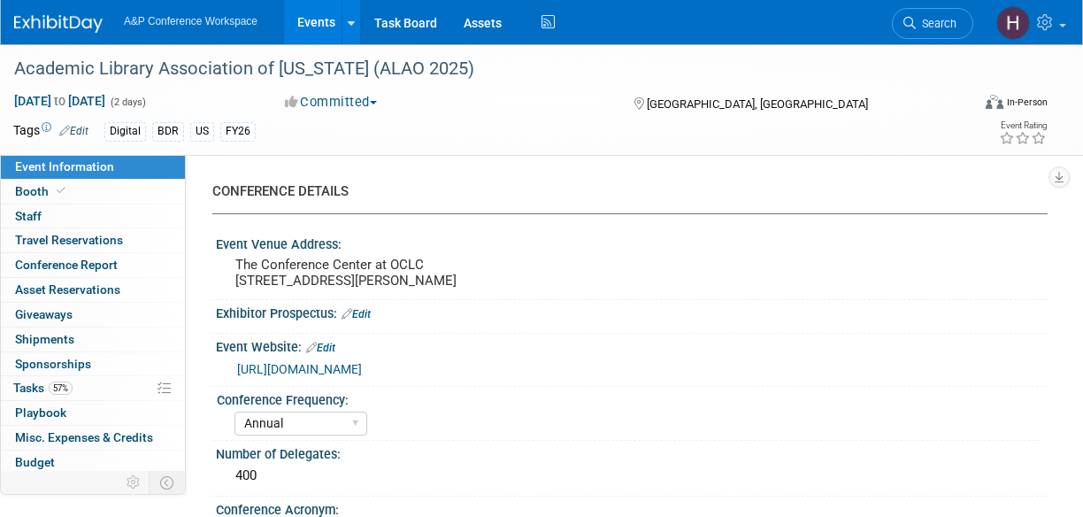
select select "Annual"
select select "Level 3"
select select "Sponsorship"
select select "Libraries"
select select "Bloomsbury Digital Resources"
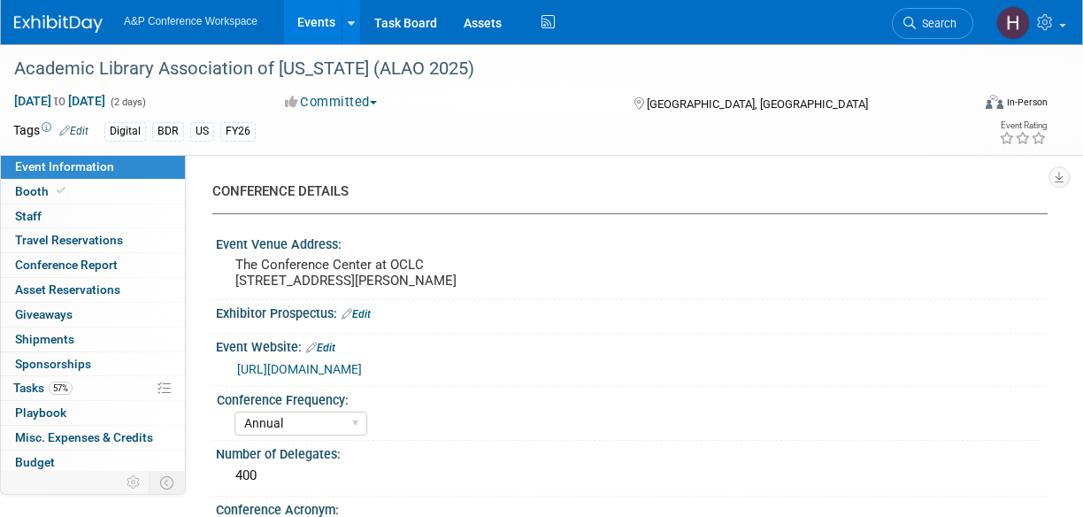
select select "[PERSON_NAME]"
select select "BDR Product Awareness and Trial Generation​"
click at [88, 381] on link "57% Tasks 57%" at bounding box center [93, 388] width 184 height 24
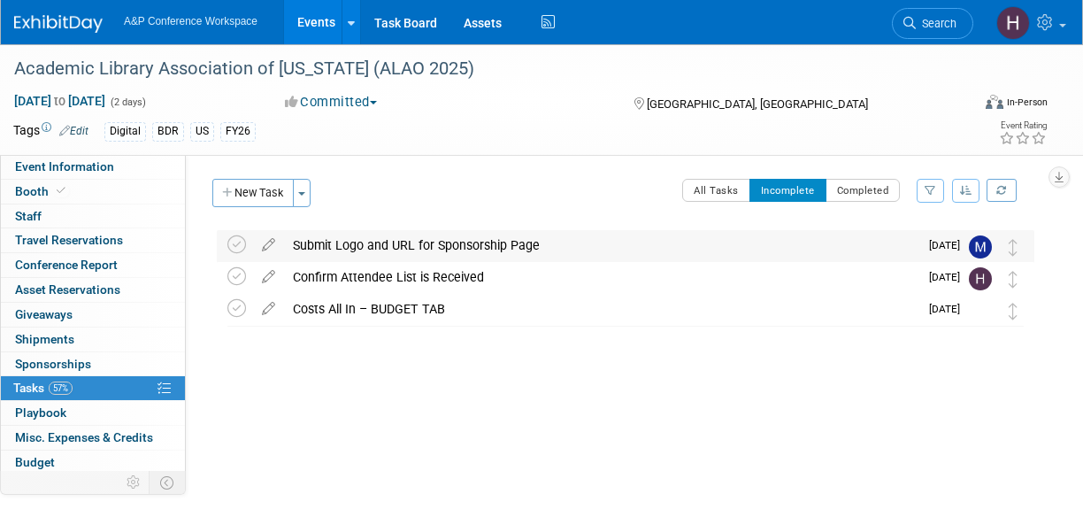
click at [467, 253] on div "Submit Logo and URL for Sponsorship Page" at bounding box center [601, 245] width 634 height 30
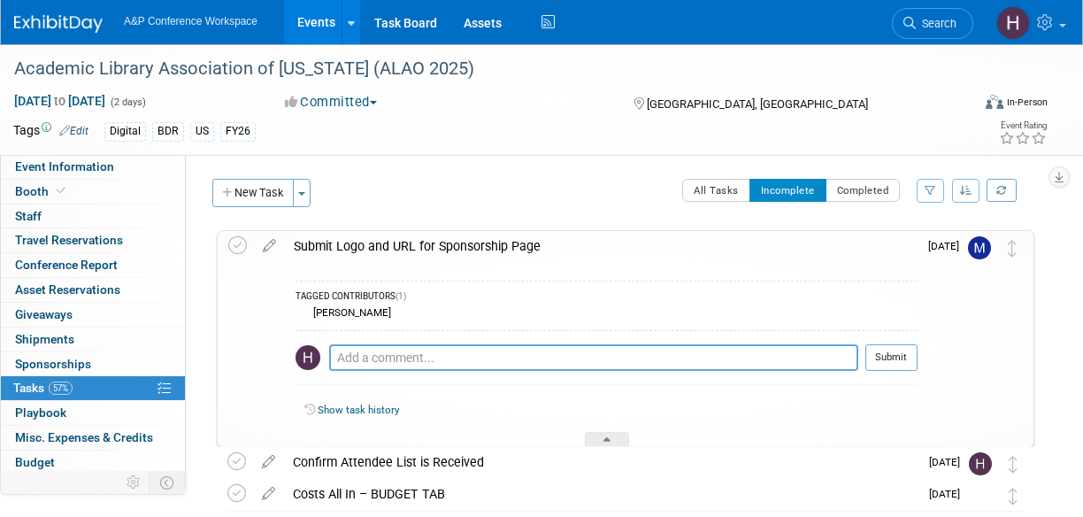
click at [977, 251] on img at bounding box center [979, 247] width 23 height 23
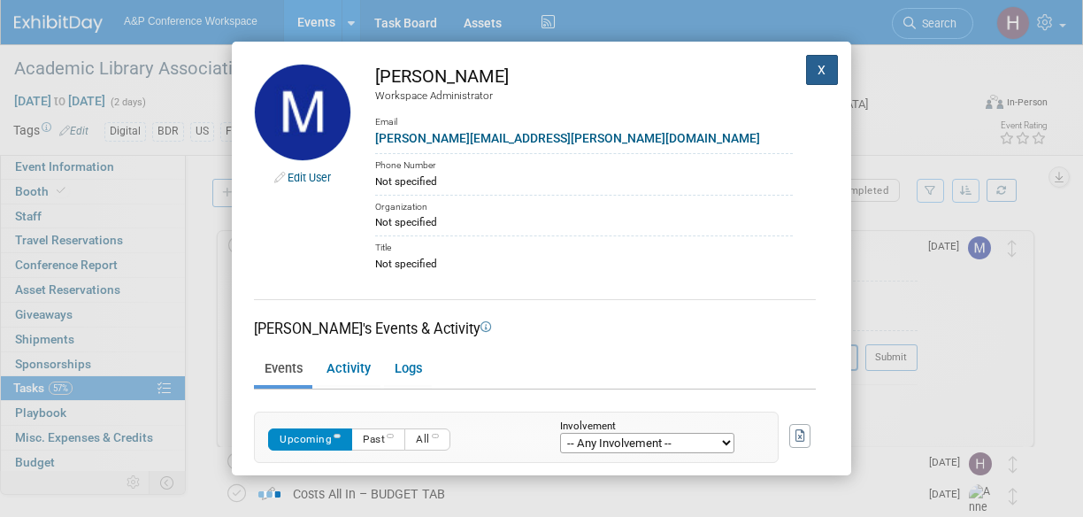
click at [806, 62] on button "X" at bounding box center [822, 70] width 32 height 30
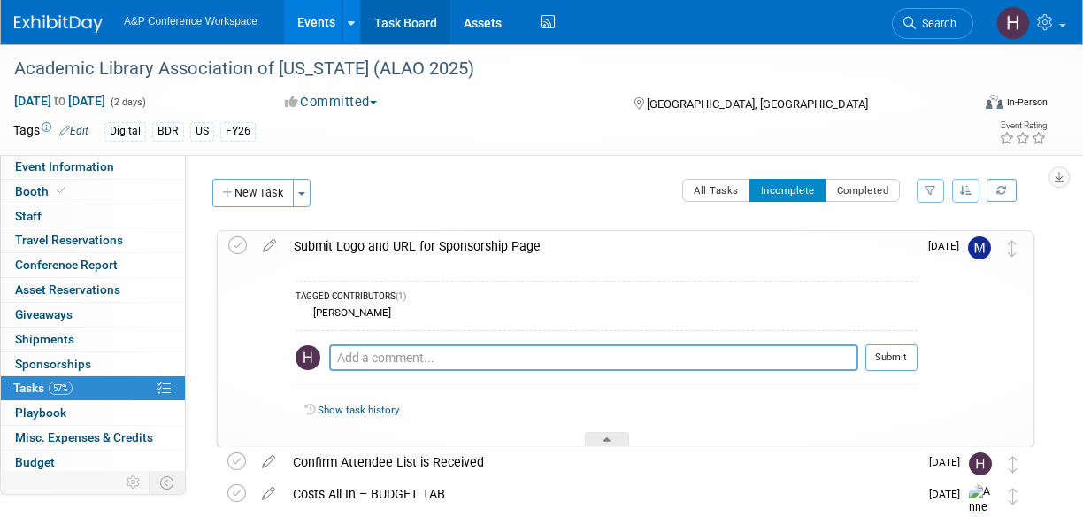
click at [377, 36] on link "Task Board" at bounding box center [405, 22] width 89 height 44
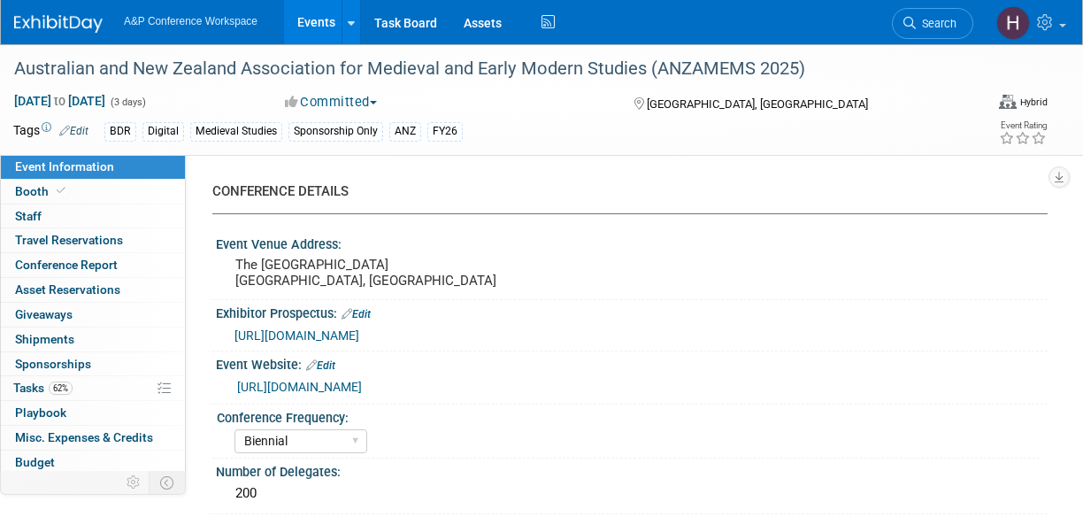
select select "Biennial"
select select "Level 3"
select select "Sponsorship"
select select "Libraries"
select select "Bloomsbury Digital Resources"
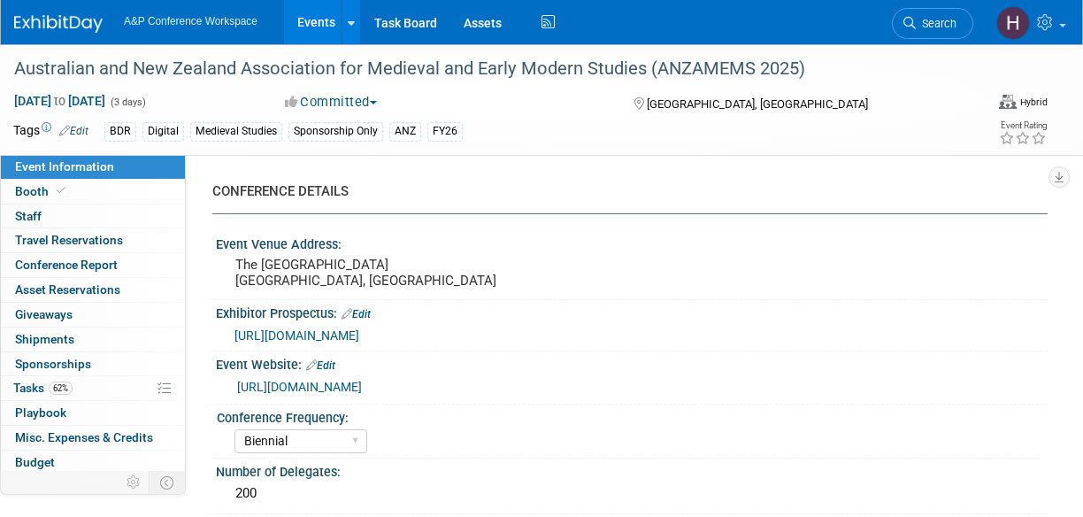
select select "[PERSON_NAME]"
select select "BDR Product Awareness and Trial Generation​"
click at [82, 393] on link "62% Tasks 62%" at bounding box center [93, 388] width 184 height 24
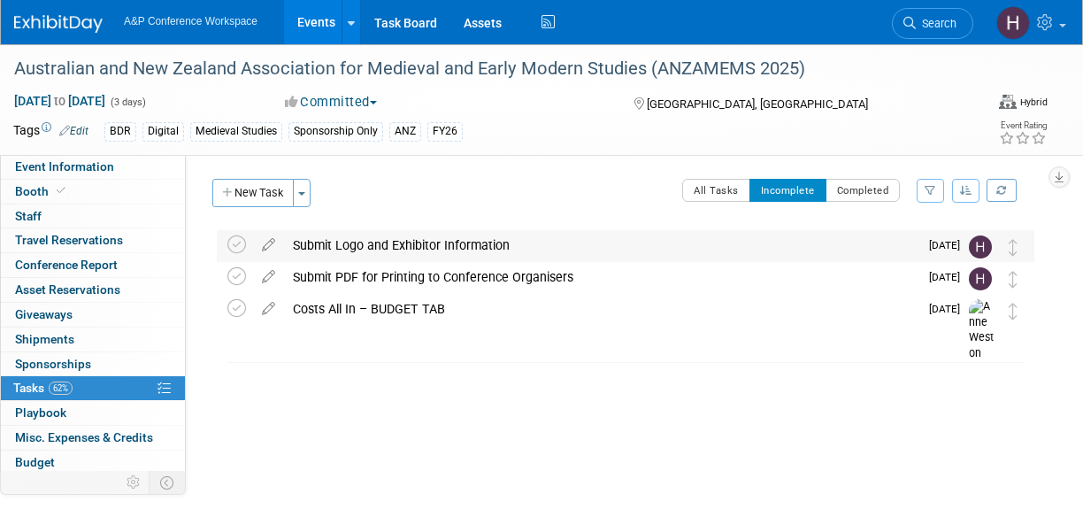
click at [248, 248] on td at bounding box center [240, 246] width 26 height 32
click at [241, 249] on icon at bounding box center [236, 244] width 19 height 19
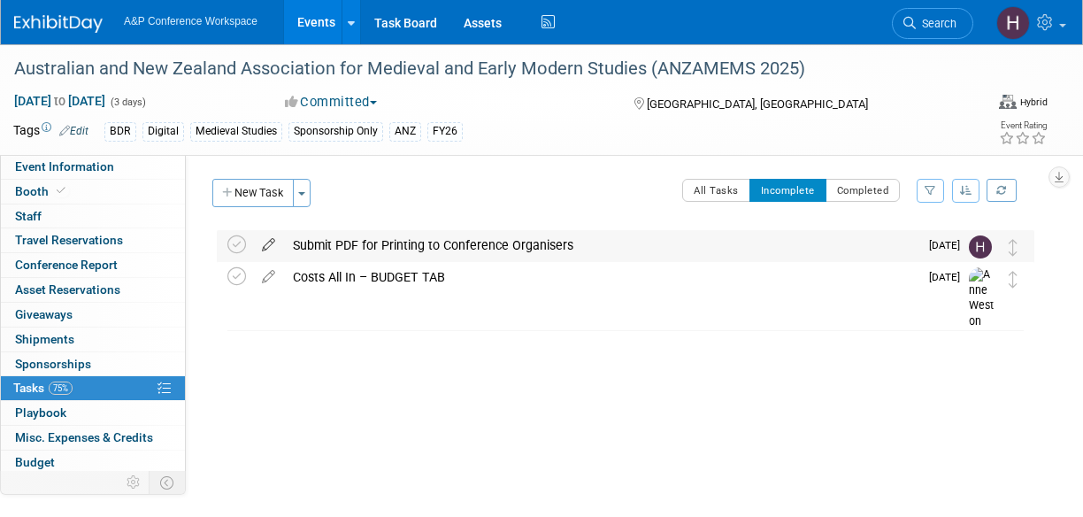
click at [272, 243] on icon at bounding box center [268, 241] width 31 height 22
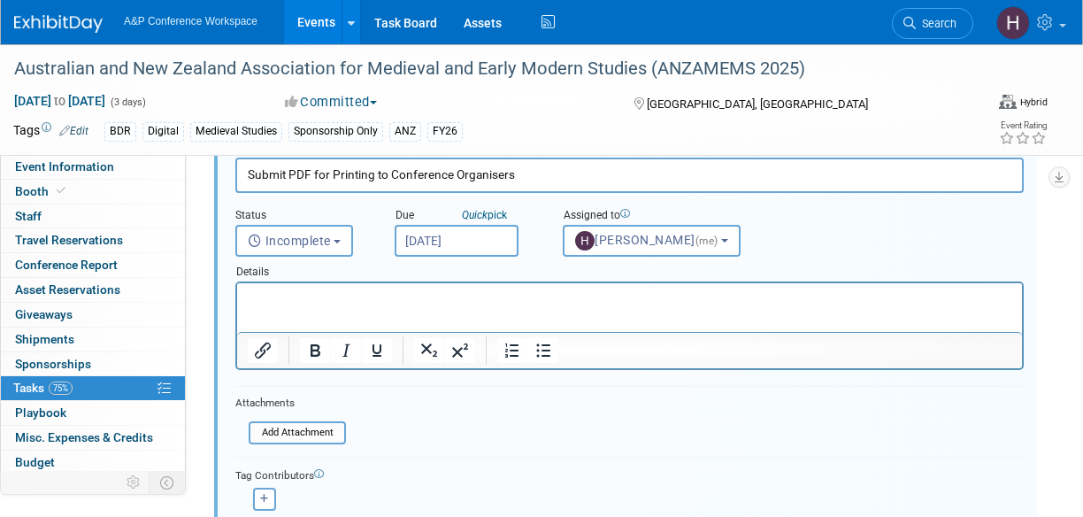
scroll to position [103, 0]
click at [584, 238] on img "button" at bounding box center [584, 239] width 19 height 19
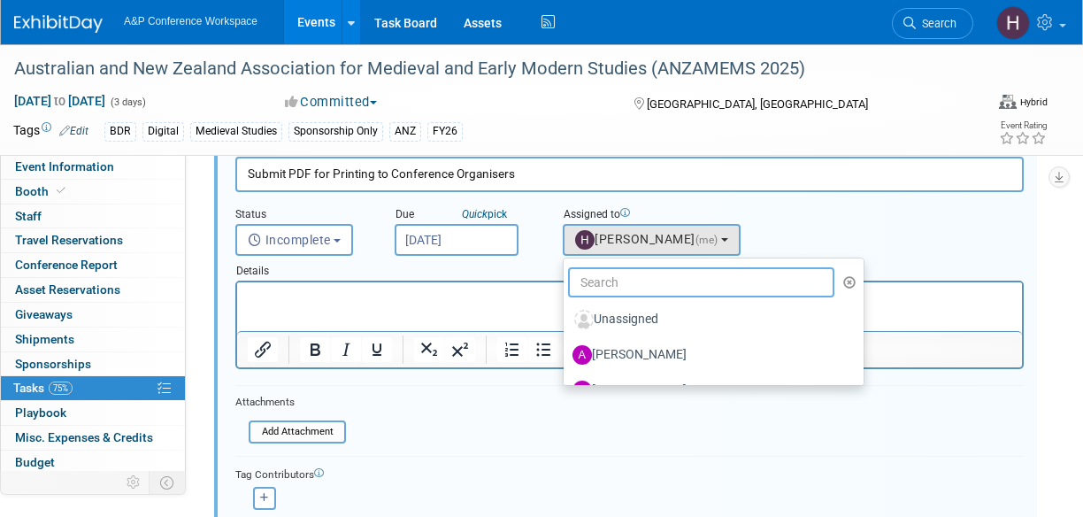
click at [594, 284] on input "text" at bounding box center [701, 282] width 266 height 30
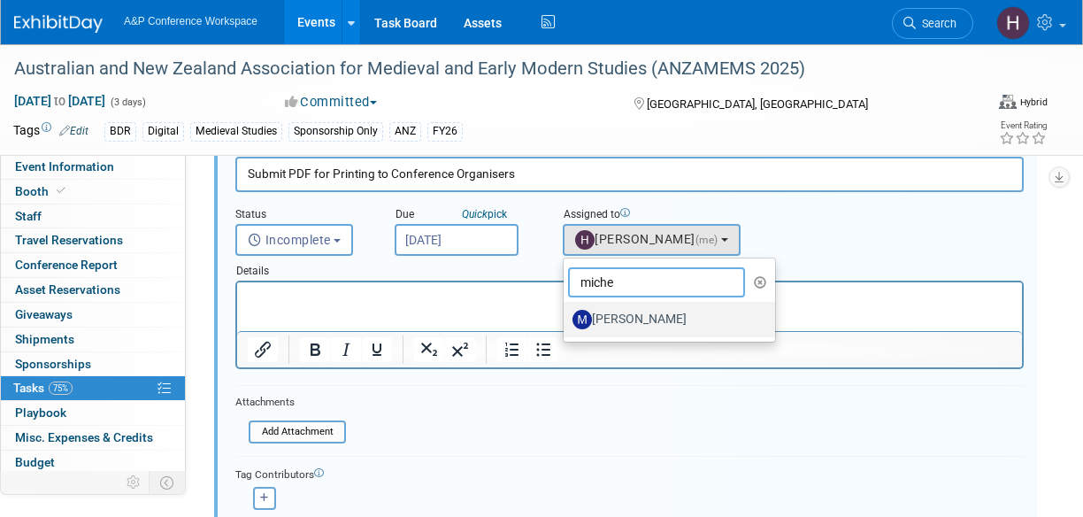
type input "miche"
click at [637, 316] on label "[PERSON_NAME]" at bounding box center [664, 319] width 185 height 28
click at [566, 316] on input "[PERSON_NAME]" at bounding box center [560, 316] width 11 height 11
select select "0d676a77-9155-4600-aca5-5991c4237af6"
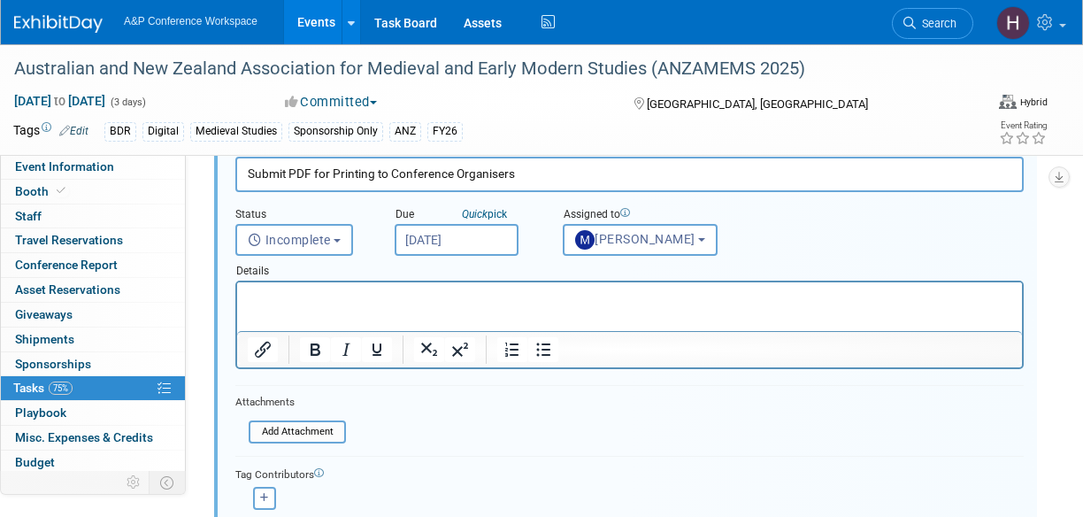
scroll to position [311, 0]
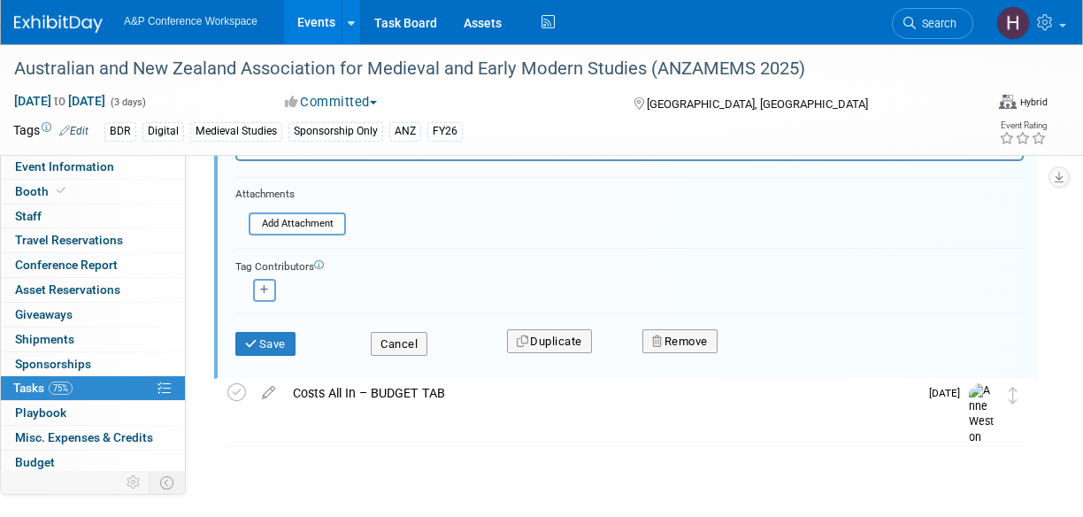
click at [251, 326] on div "Save" at bounding box center [289, 338] width 135 height 36
click at [266, 342] on button "Save" at bounding box center [265, 344] width 60 height 25
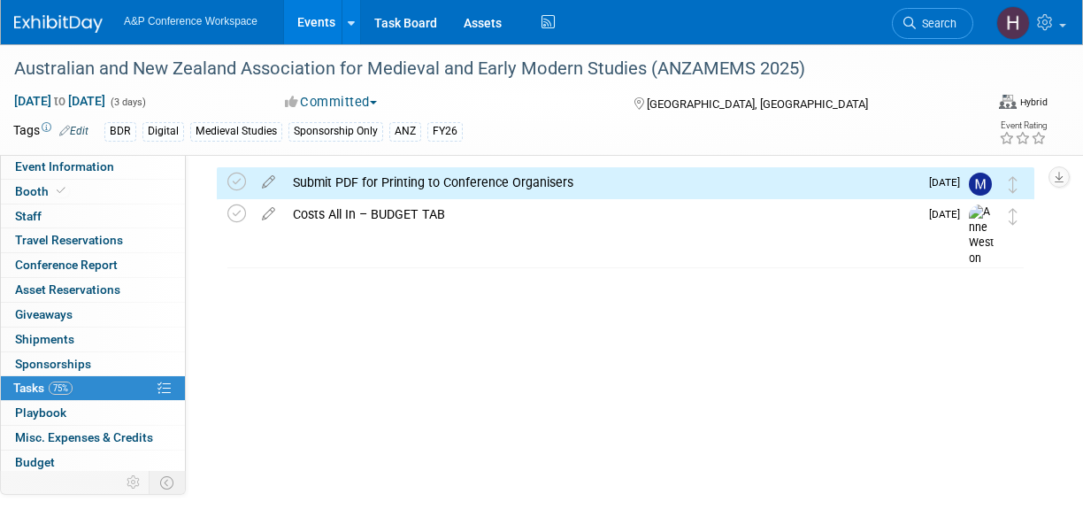
scroll to position [0, 0]
